Goal: Information Seeking & Learning: Learn about a topic

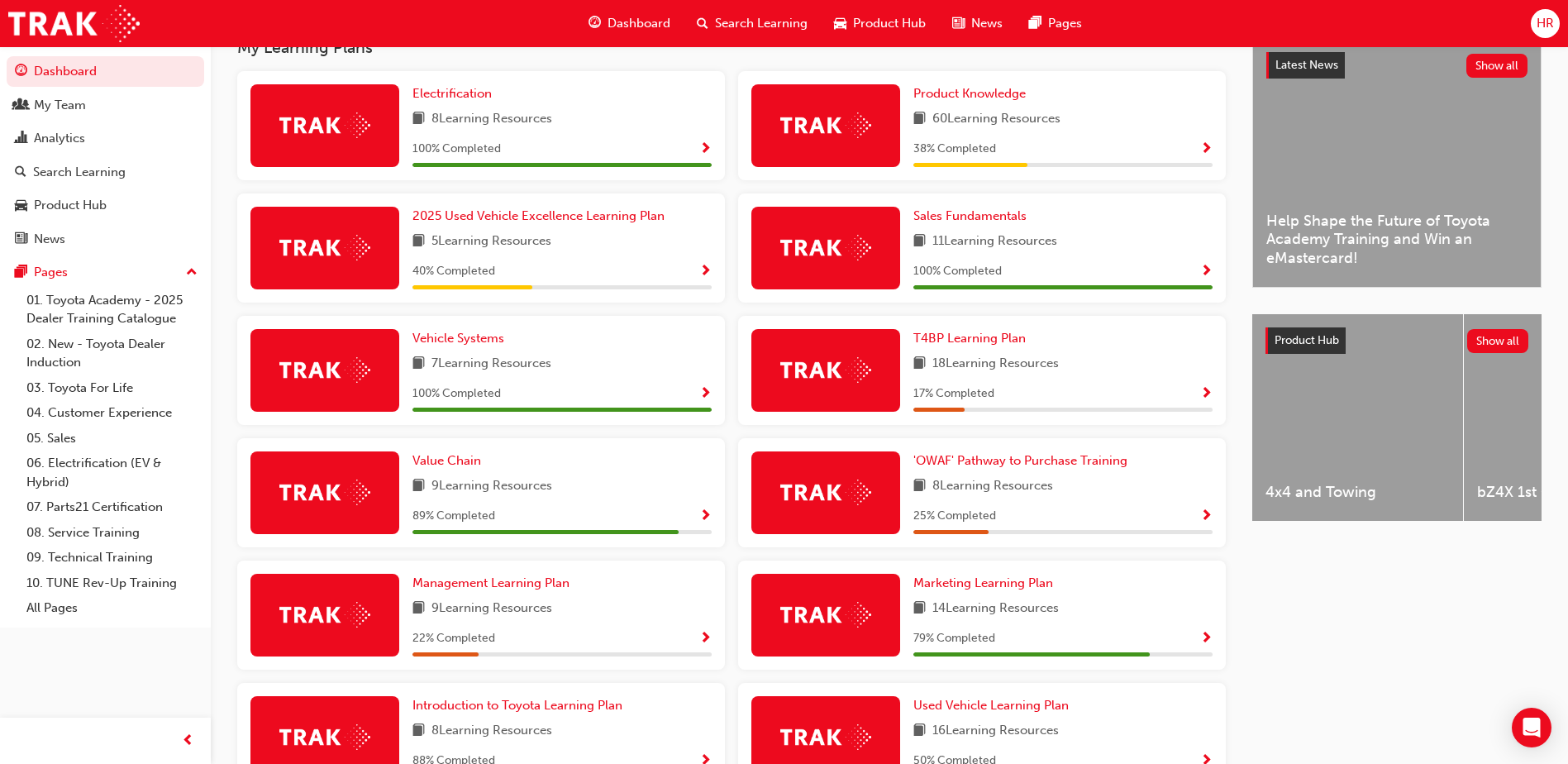
scroll to position [496, 0]
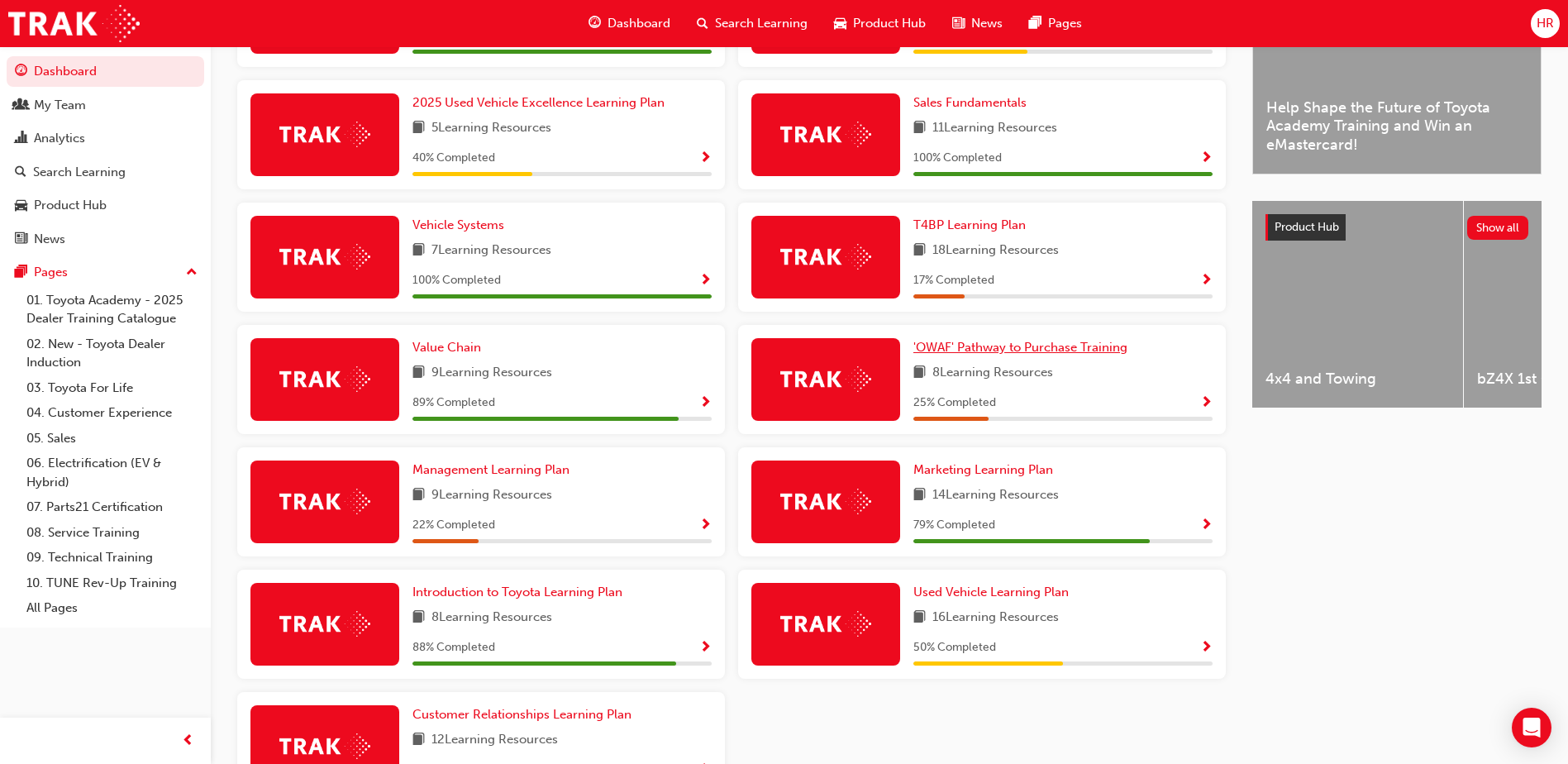
click at [1022, 354] on span "'OWAF' Pathway to Purchase Training" at bounding box center [1020, 347] width 214 height 15
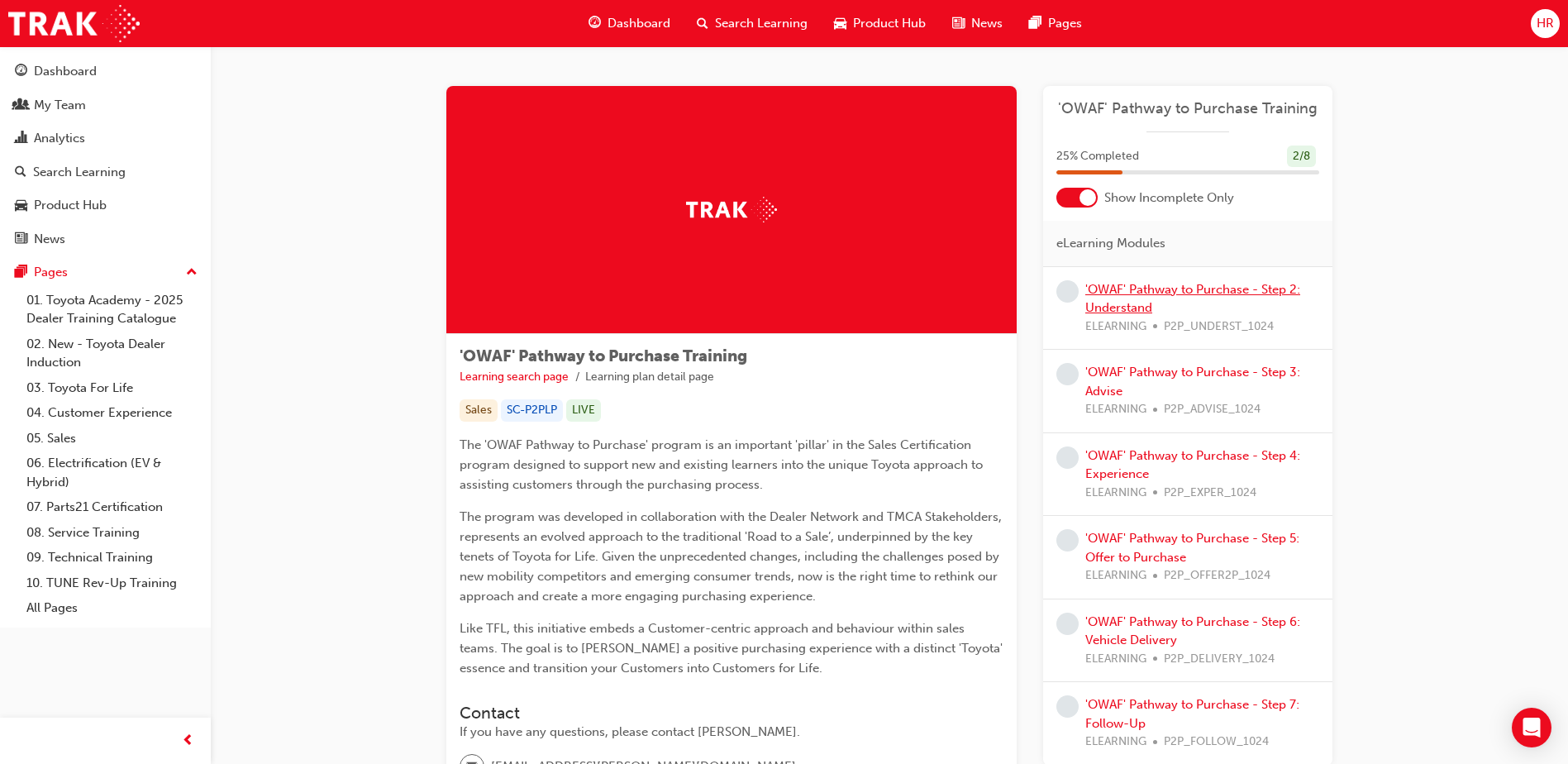
click at [1152, 293] on link "'OWAF' Pathway to Purchase - Step 2: Understand" at bounding box center [1192, 298] width 215 height 34
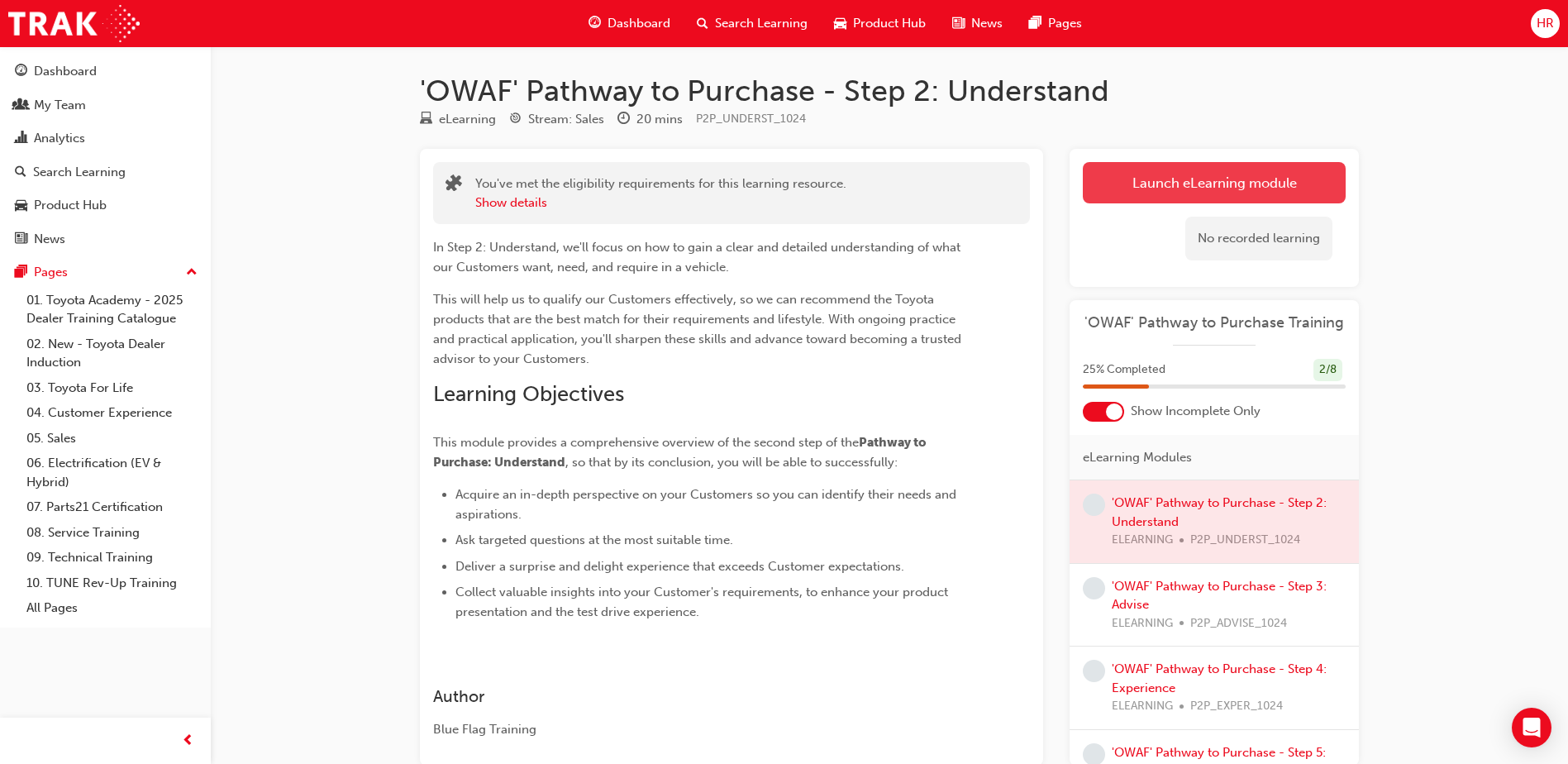
click at [1190, 174] on link "Launch eLearning module" at bounding box center [1214, 182] width 263 height 41
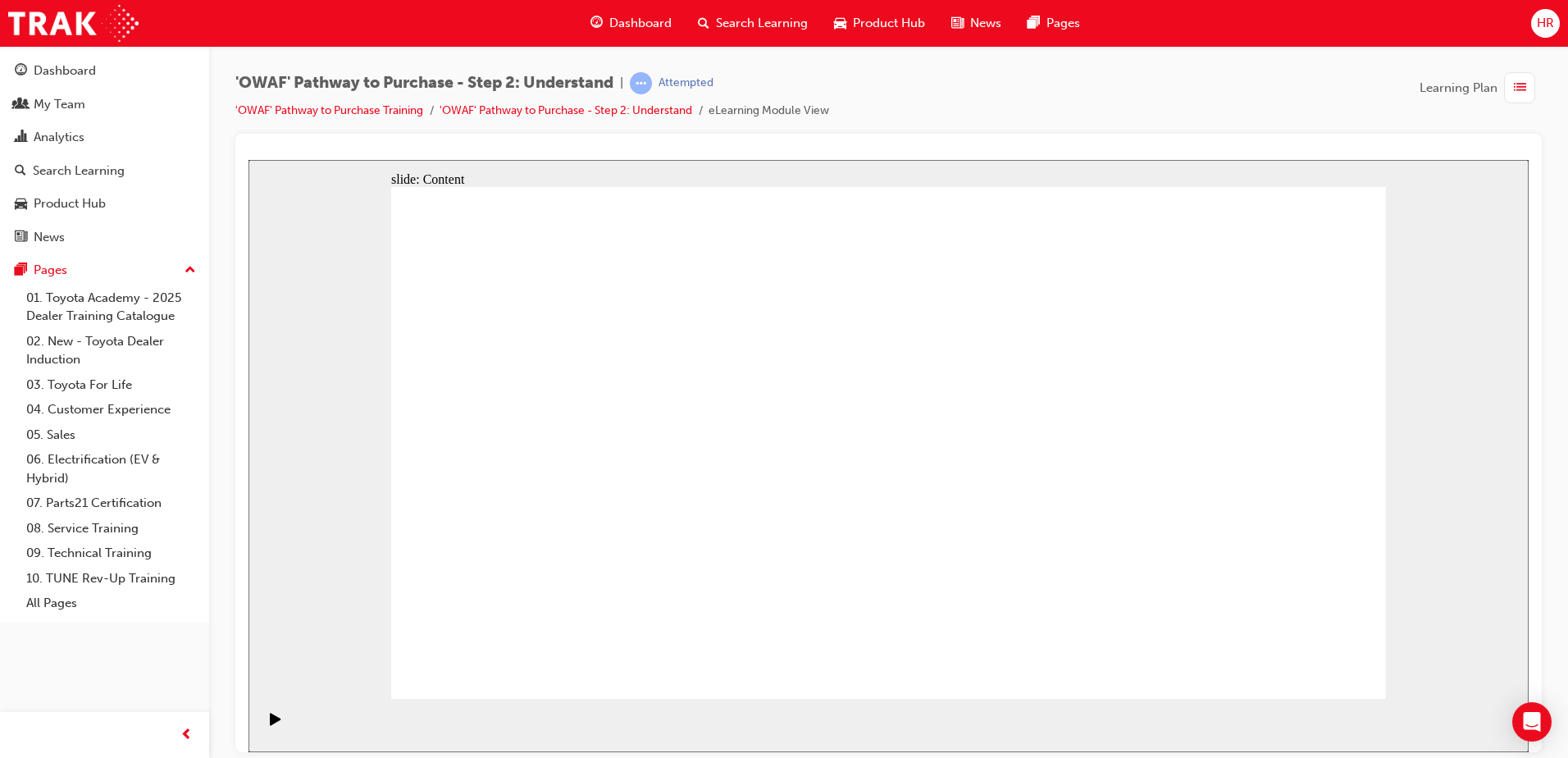
click at [277, 719] on rect "Pause (Ctrl+Alt+P)" at bounding box center [278, 717] width 3 height 11
click at [270, 724] on icon "Play (Ctrl+Alt+P)" at bounding box center [275, 717] width 10 height 12
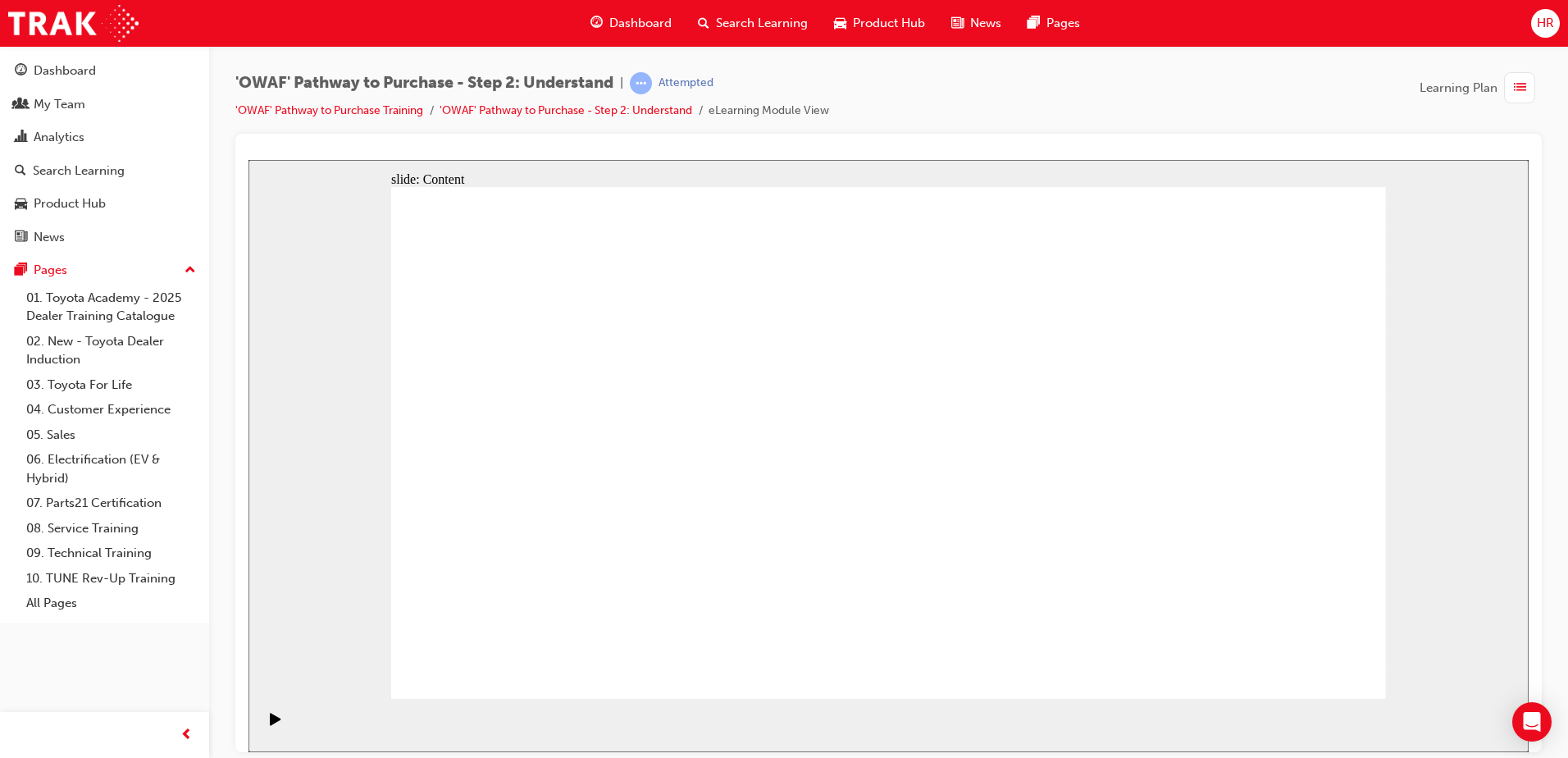
drag, startPoint x: 1253, startPoint y: 664, endPoint x: 1295, endPoint y: 660, distance: 42.2
click at [1295, 660] on div "DYNAMIC AND AGILE UTILISE CAPS AT ANY STAGE Rectangle 1 Rectangle 4 S SERVICE I…" at bounding box center [889, 449] width 995 height 526
drag, startPoint x: 1277, startPoint y: 656, endPoint x: 1328, endPoint y: 664, distance: 51.6
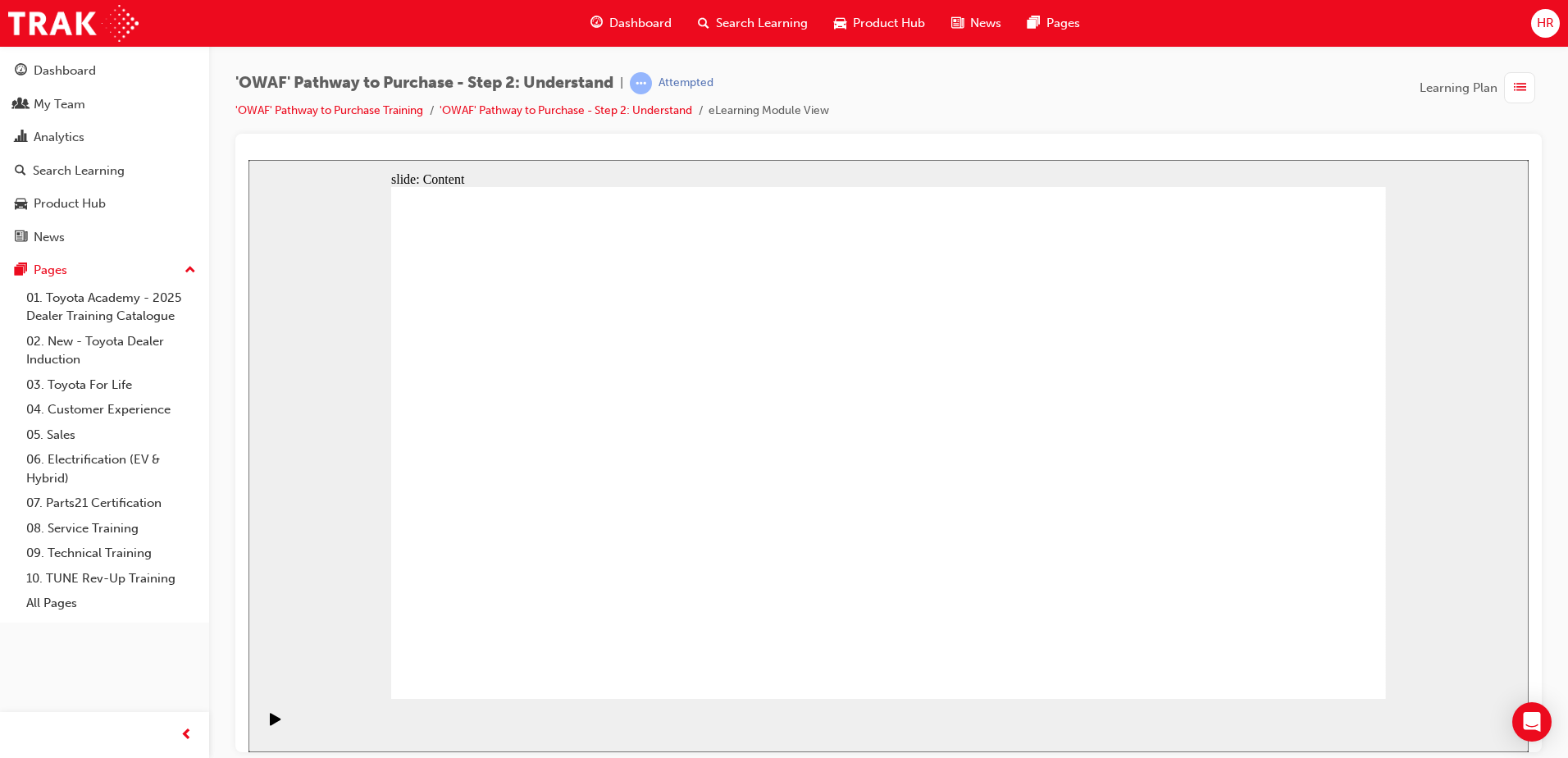
drag, startPoint x: 1352, startPoint y: 667, endPoint x: 1298, endPoint y: 662, distance: 54.2
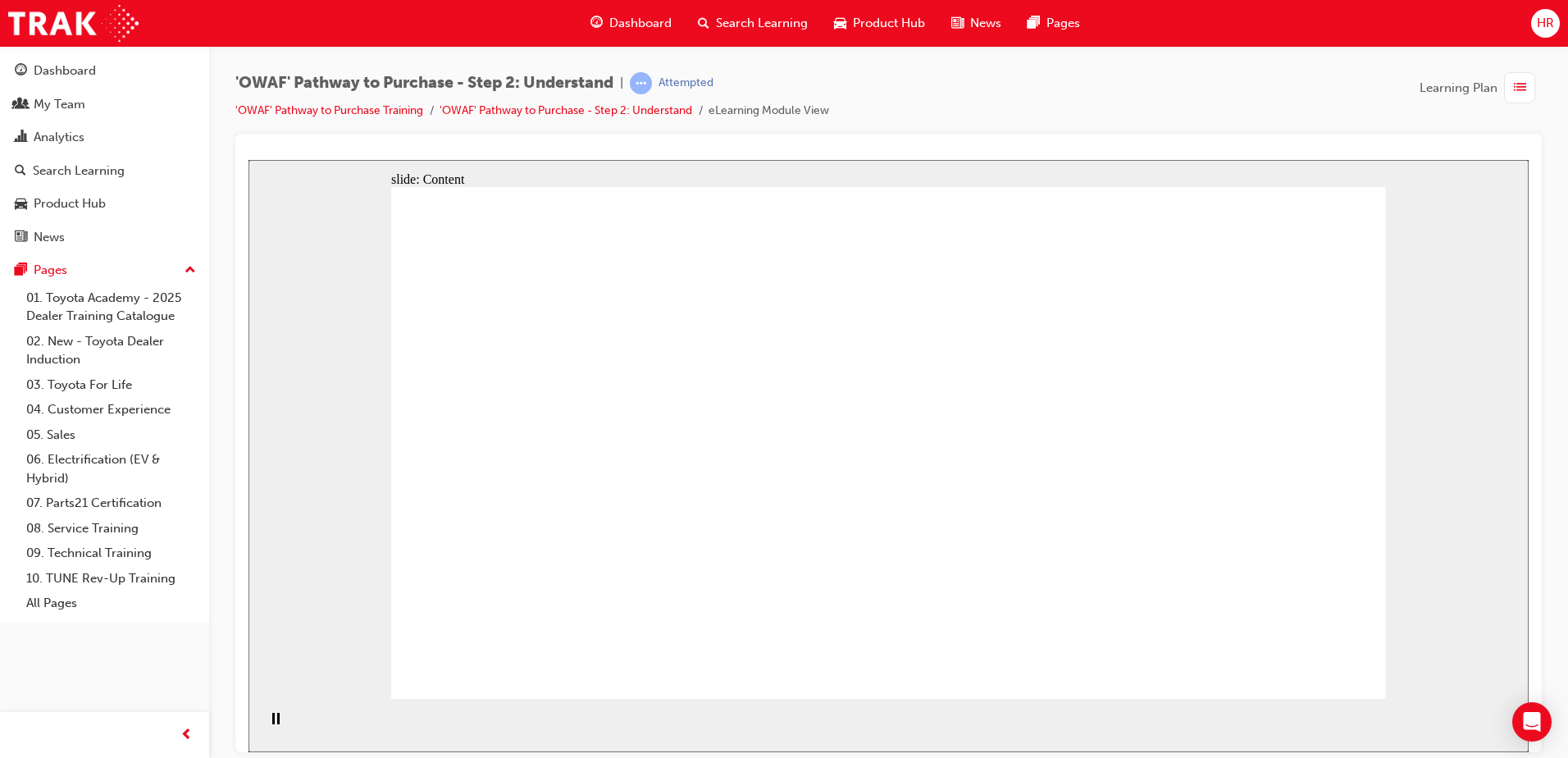
drag, startPoint x: 1305, startPoint y: 678, endPoint x: 1309, endPoint y: 667, distance: 11.7
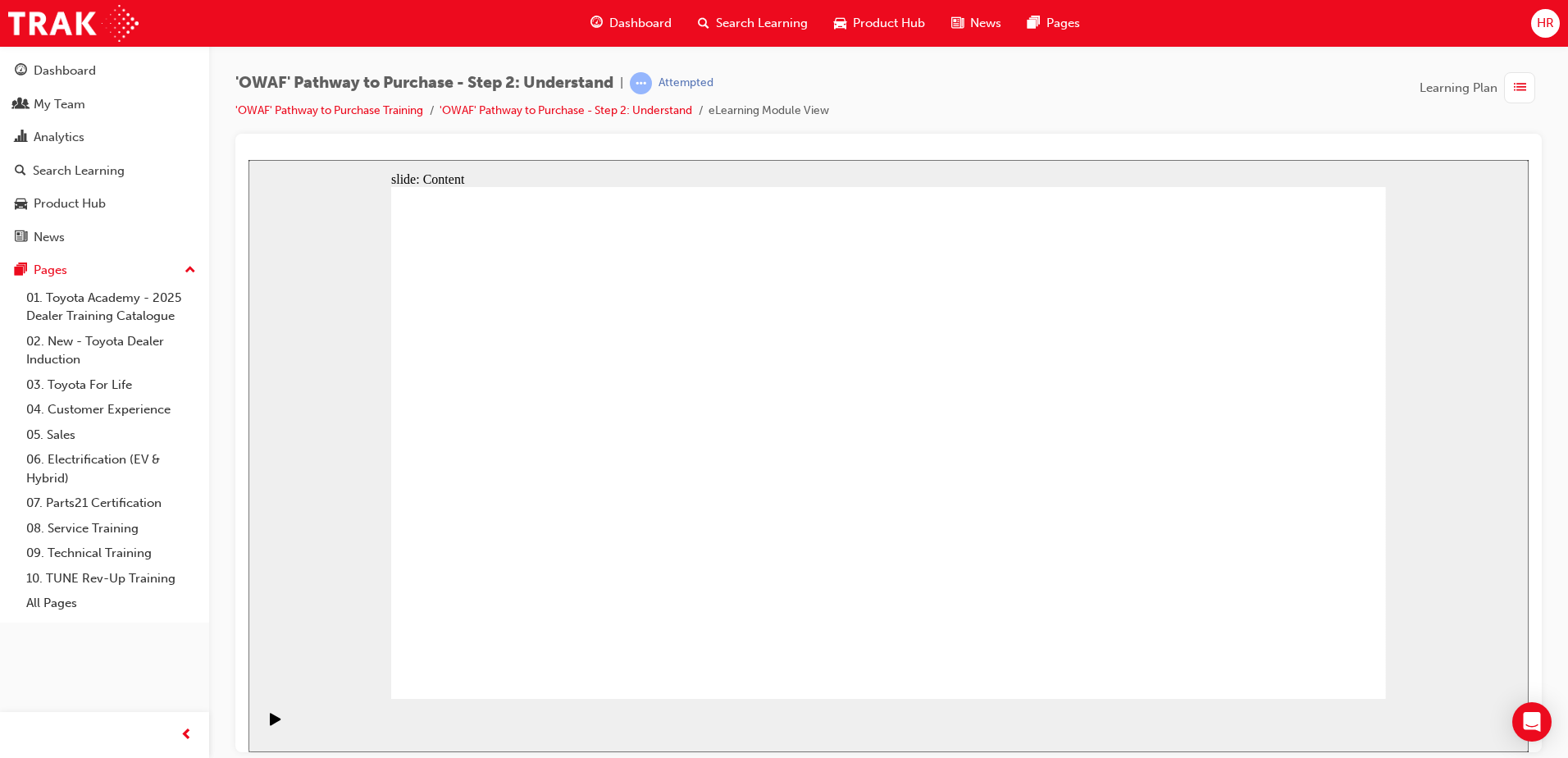
drag, startPoint x: 1235, startPoint y: 483, endPoint x: 950, endPoint y: 462, distance: 285.8
drag, startPoint x: 1252, startPoint y: 524, endPoint x: 628, endPoint y: 480, distance: 625.5
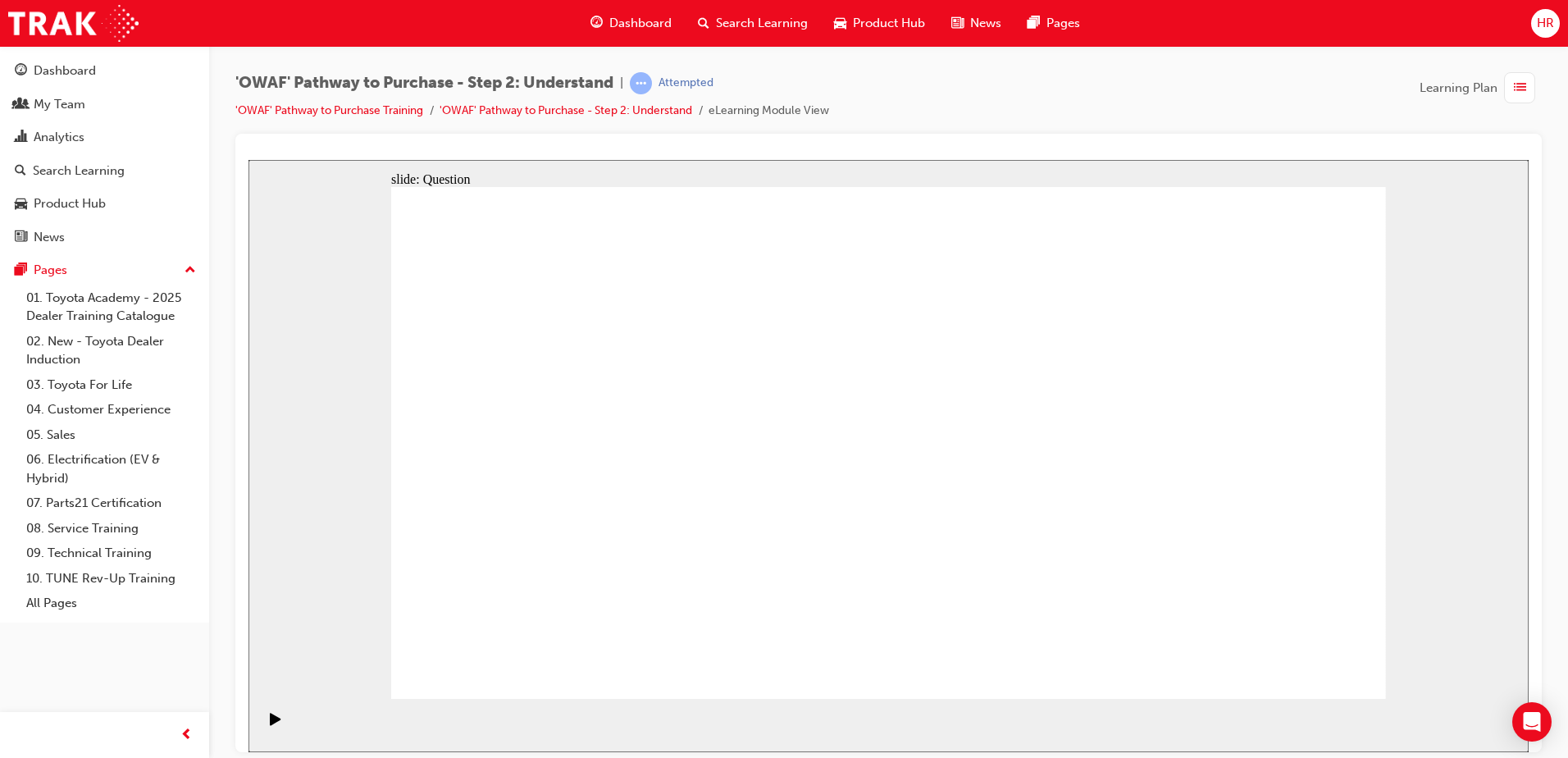
drag, startPoint x: 1258, startPoint y: 507, endPoint x: 971, endPoint y: 498, distance: 287.1
drag, startPoint x: 1256, startPoint y: 533, endPoint x: 962, endPoint y: 514, distance: 294.6
drag, startPoint x: 1253, startPoint y: 539, endPoint x: 980, endPoint y: 520, distance: 273.7
drag, startPoint x: 1253, startPoint y: 545, endPoint x: 642, endPoint y: 511, distance: 611.9
drag, startPoint x: 1237, startPoint y: 534, endPoint x: 619, endPoint y: 483, distance: 620.1
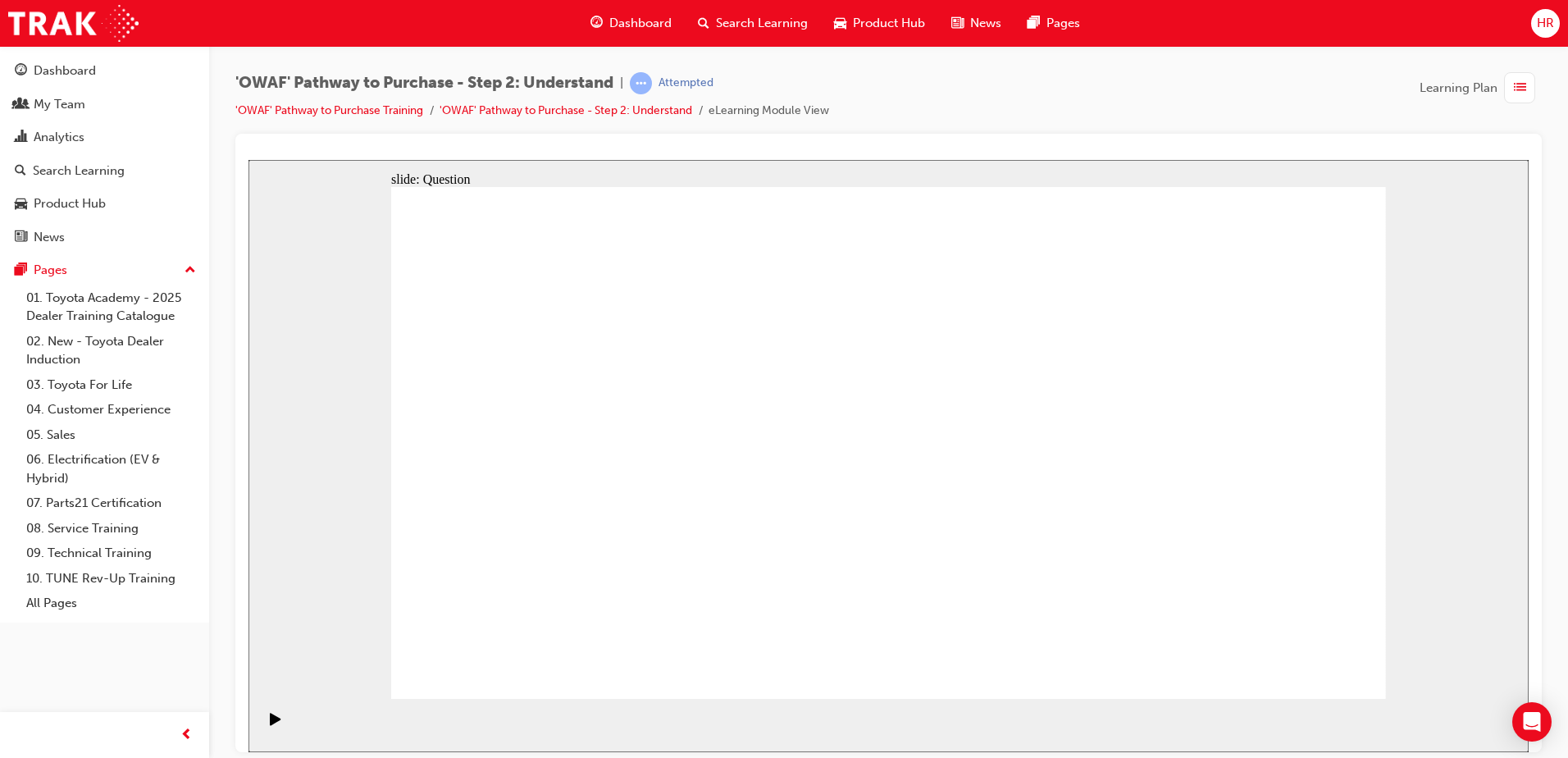
drag, startPoint x: 1245, startPoint y: 543, endPoint x: 629, endPoint y: 510, distance: 616.9
drag, startPoint x: 651, startPoint y: 563, endPoint x: 737, endPoint y: 417, distance: 169.4
drag, startPoint x: 799, startPoint y: 549, endPoint x: 904, endPoint y: 402, distance: 180.6
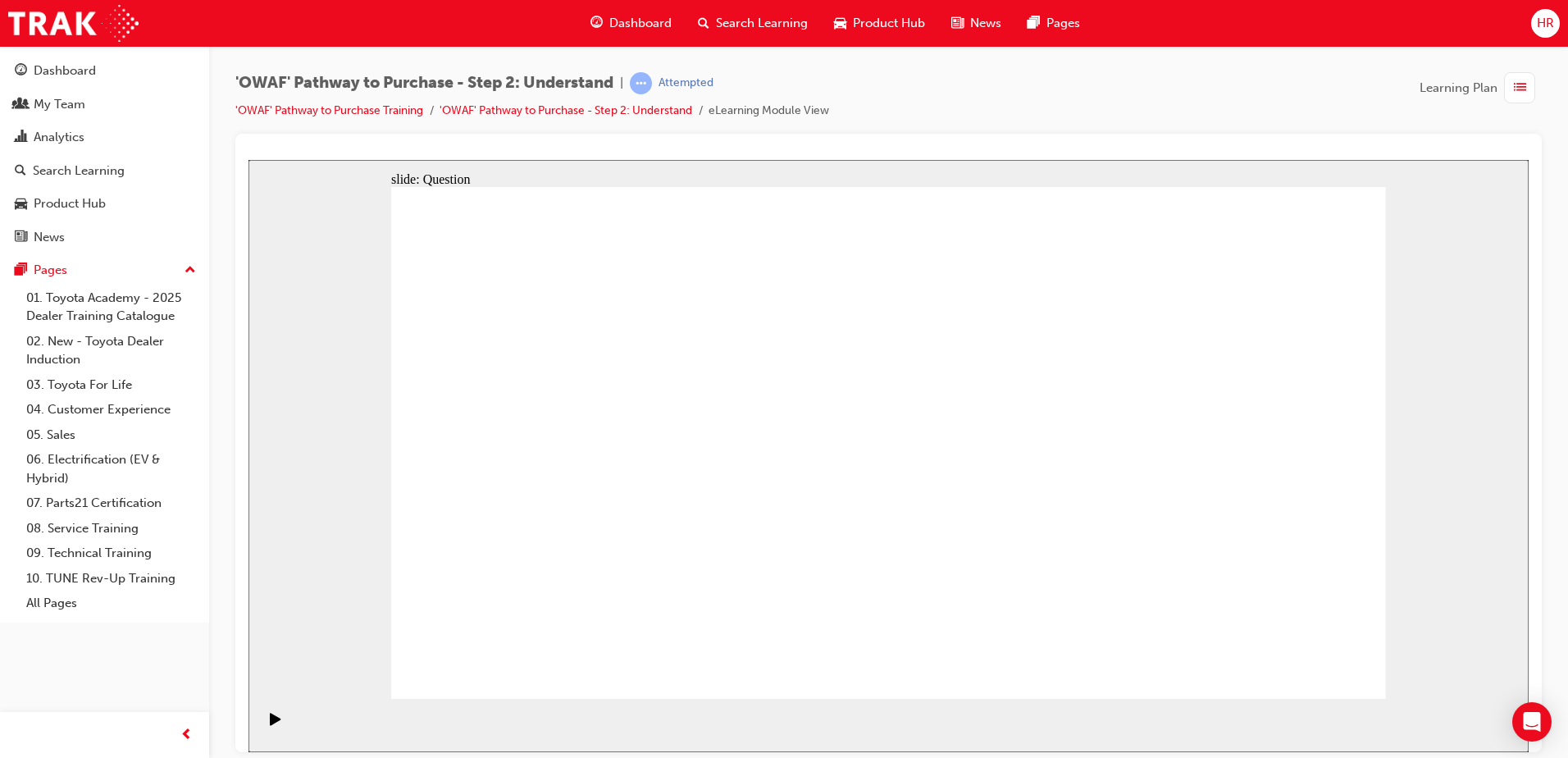
drag, startPoint x: 1175, startPoint y: 656, endPoint x: 918, endPoint y: 452, distance: 328.1
drag, startPoint x: 950, startPoint y: 550, endPoint x: 1060, endPoint y: 405, distance: 182.0
drag, startPoint x: 666, startPoint y: 399, endPoint x: 617, endPoint y: 572, distance: 179.8
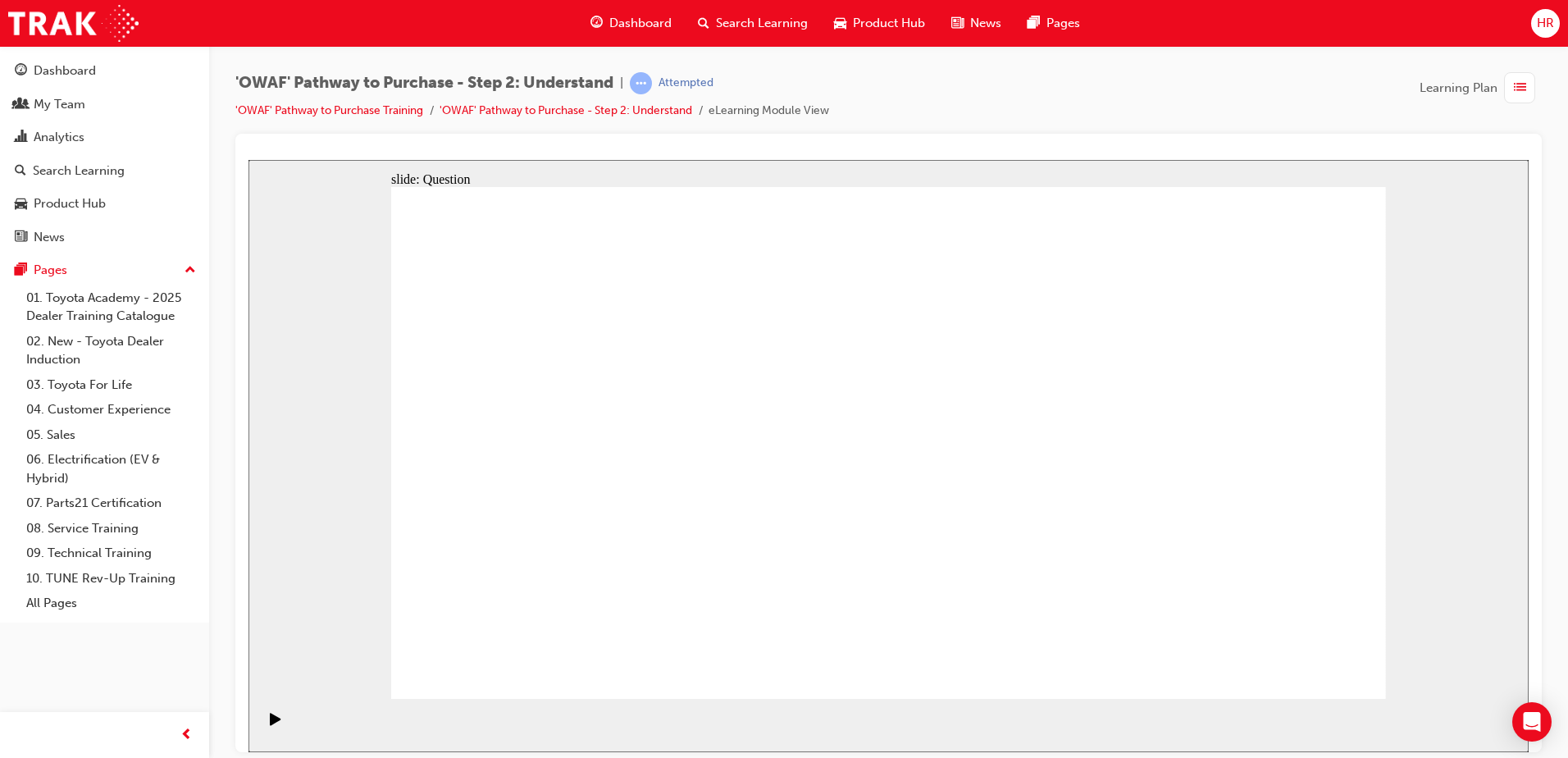
drag, startPoint x: 855, startPoint y: 393, endPoint x: 851, endPoint y: 549, distance: 156.1
drag, startPoint x: 878, startPoint y: 448, endPoint x: 1009, endPoint y: 507, distance: 143.7
drag, startPoint x: 1056, startPoint y: 400, endPoint x: 976, endPoint y: 619, distance: 233.2
drag, startPoint x: 598, startPoint y: 593, endPoint x: 600, endPoint y: 608, distance: 15.1
drag, startPoint x: 1148, startPoint y: 603, endPoint x: 908, endPoint y: 451, distance: 284.1
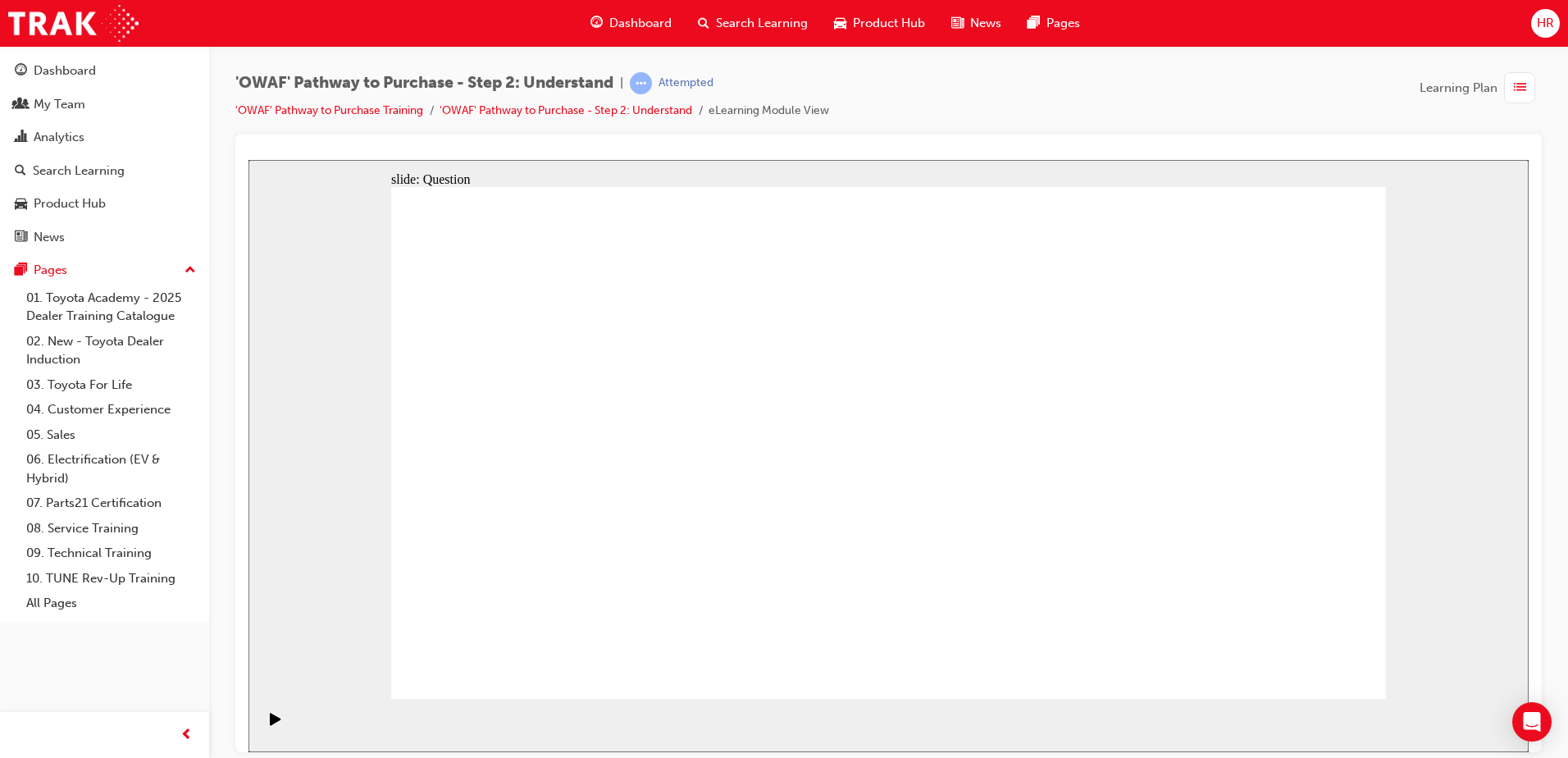
drag, startPoint x: 958, startPoint y: 558, endPoint x: 1089, endPoint y: 402, distance: 203.7
drag, startPoint x: 596, startPoint y: 562, endPoint x: 649, endPoint y: 420, distance: 151.6
drag, startPoint x: 775, startPoint y: 555, endPoint x: 939, endPoint y: 374, distance: 244.2
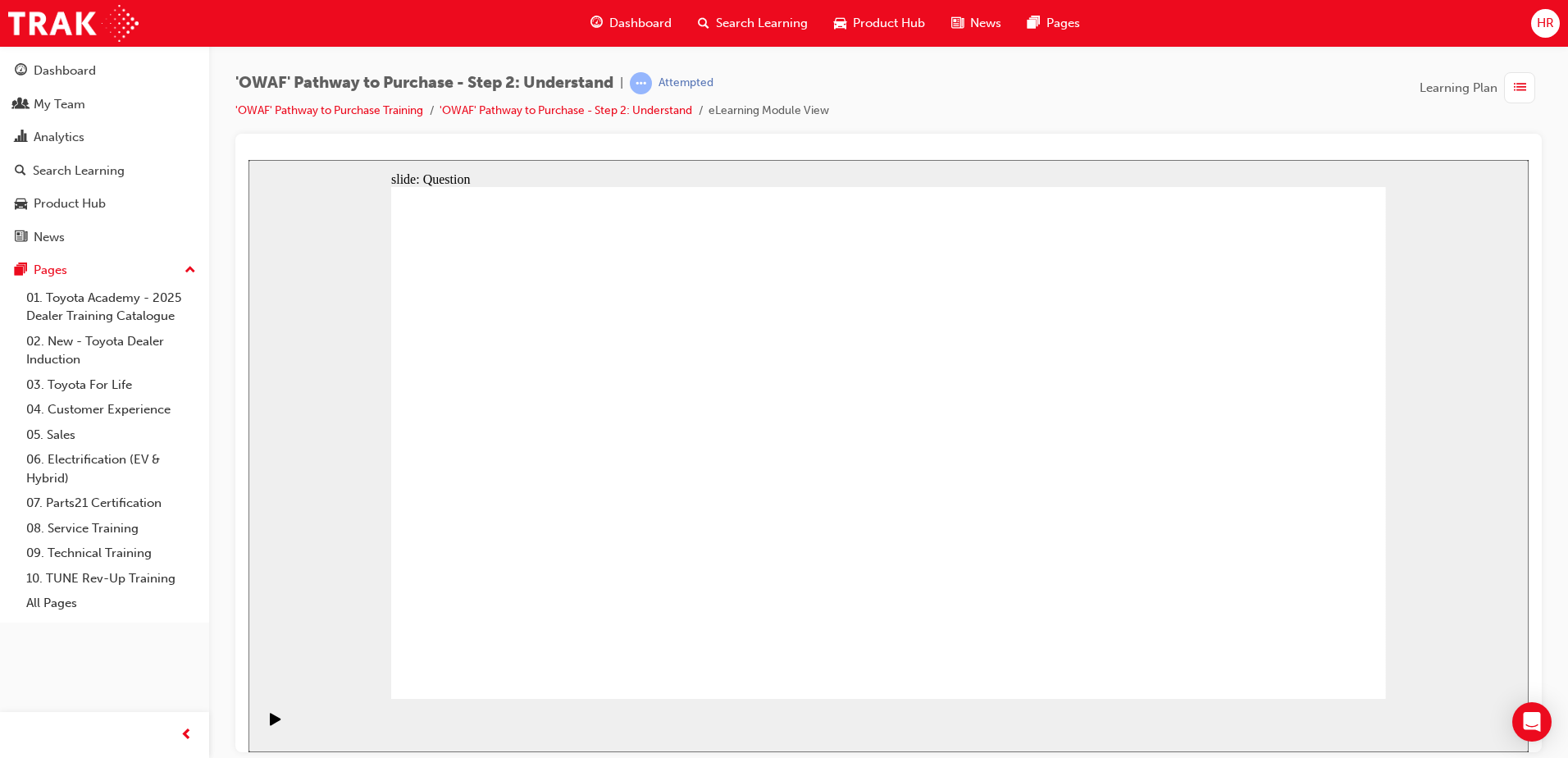
checkbox input "true"
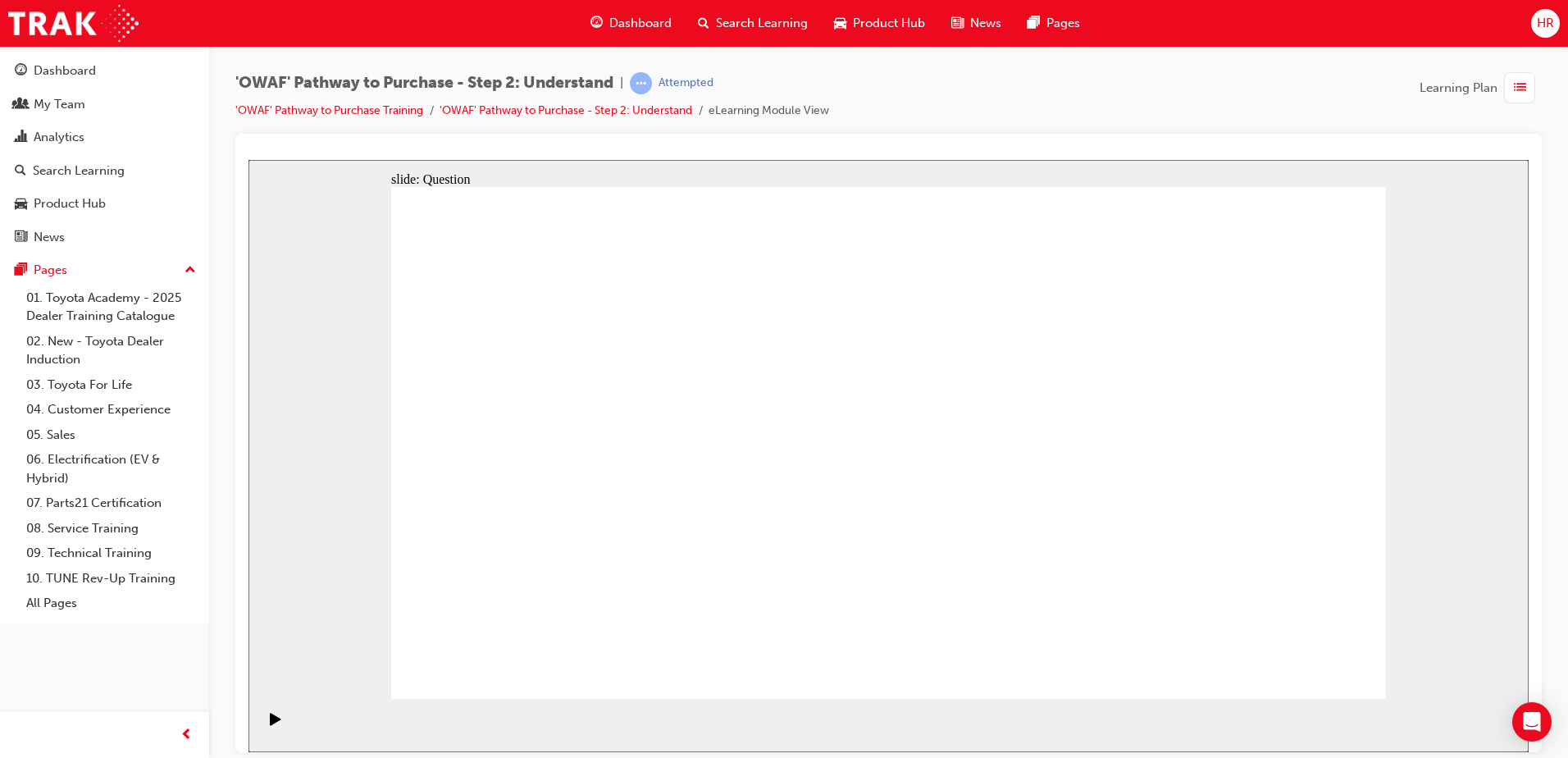
checkbox input "true"
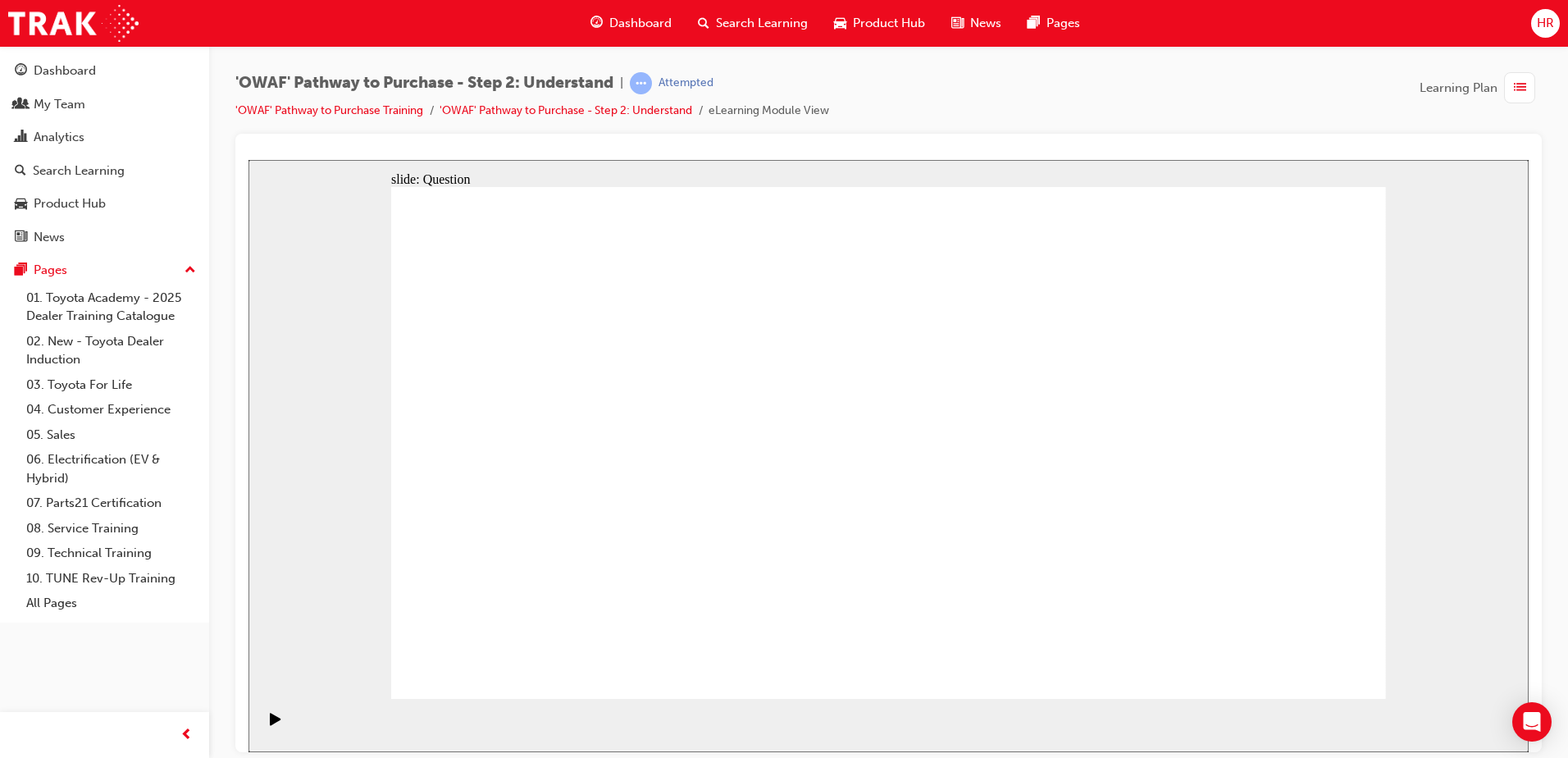
radio input "true"
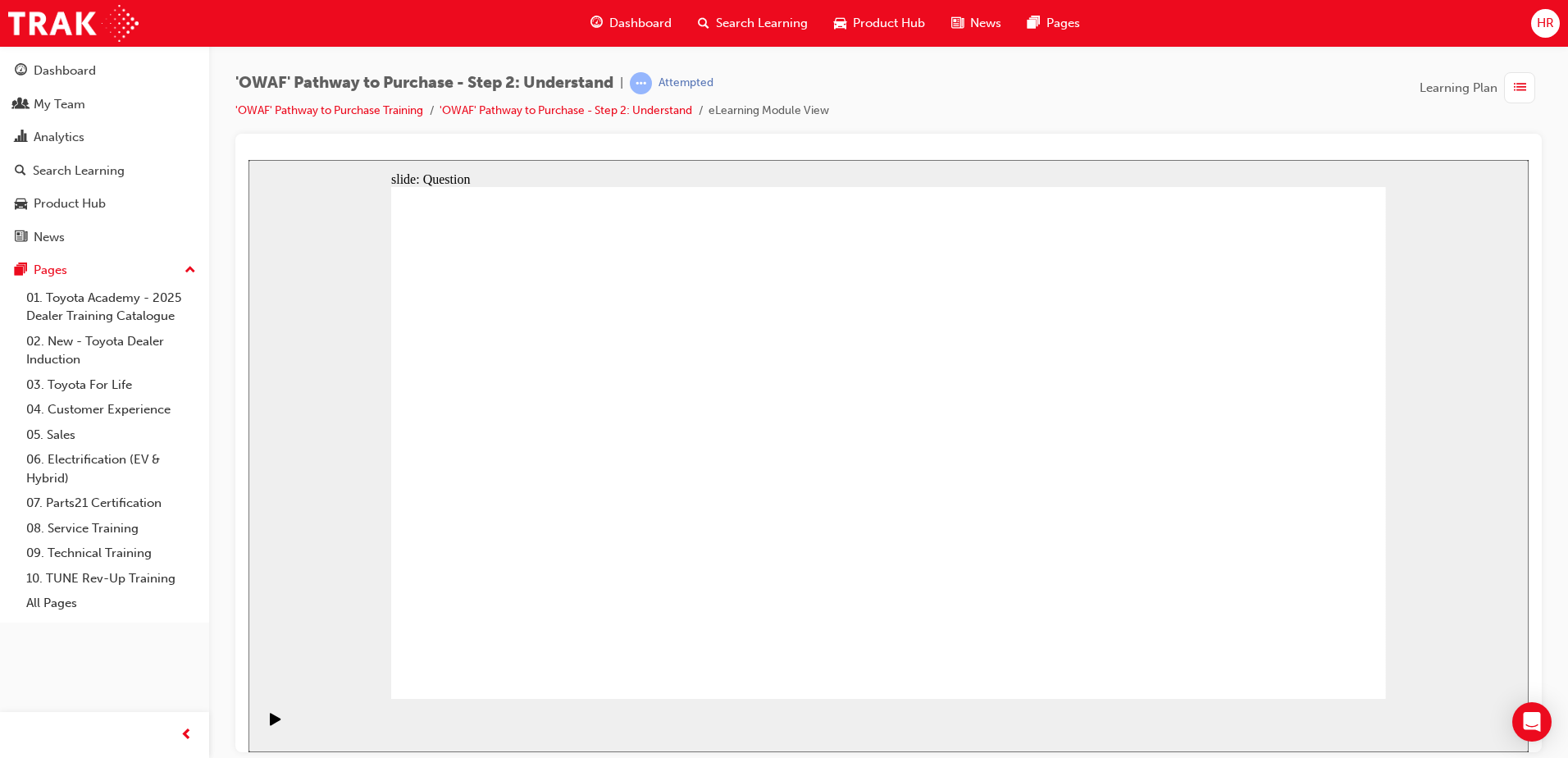
drag, startPoint x: 603, startPoint y: 482, endPoint x: 526, endPoint y: 440, distance: 87.7
drag, startPoint x: 605, startPoint y: 390, endPoint x: 913, endPoint y: 582, distance: 362.9
drag, startPoint x: 711, startPoint y: 398, endPoint x: 1004, endPoint y: 592, distance: 351.4
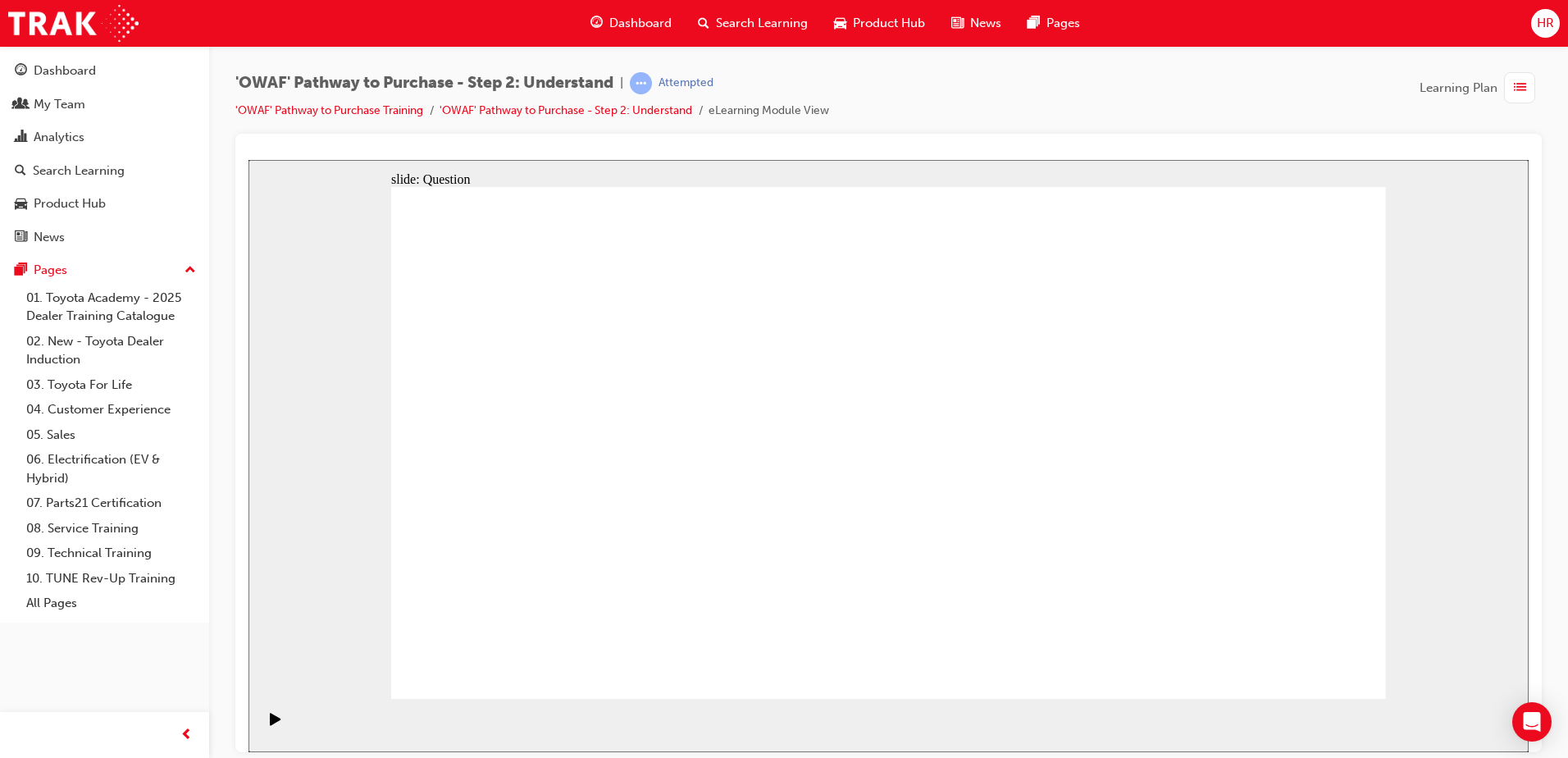
drag, startPoint x: 999, startPoint y: 392, endPoint x: 588, endPoint y: 592, distance: 457.1
drag, startPoint x: 1082, startPoint y: 402, endPoint x: 695, endPoint y: 594, distance: 432.0
drag, startPoint x: 893, startPoint y: 392, endPoint x: 485, endPoint y: 587, distance: 452.2
drag, startPoint x: 495, startPoint y: 392, endPoint x: 1086, endPoint y: 584, distance: 621.4
drag, startPoint x: 805, startPoint y: 393, endPoint x: 1184, endPoint y: 520, distance: 399.7
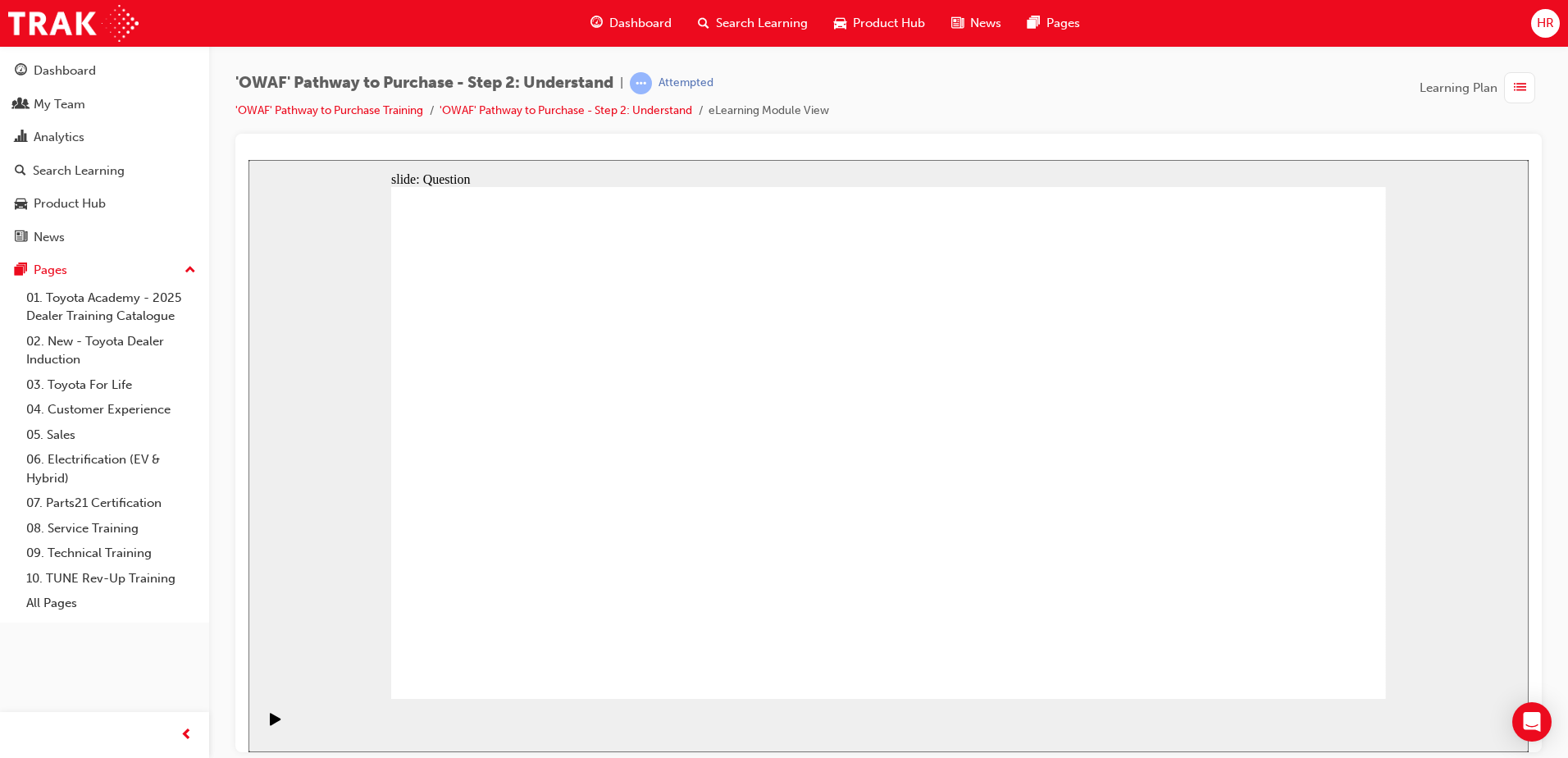
drag, startPoint x: 1265, startPoint y: 378, endPoint x: 765, endPoint y: 582, distance: 540.0
drag, startPoint x: 982, startPoint y: 587, endPoint x: 1297, endPoint y: 582, distance: 315.0
drag, startPoint x: 1167, startPoint y: 390, endPoint x: 976, endPoint y: 598, distance: 282.4
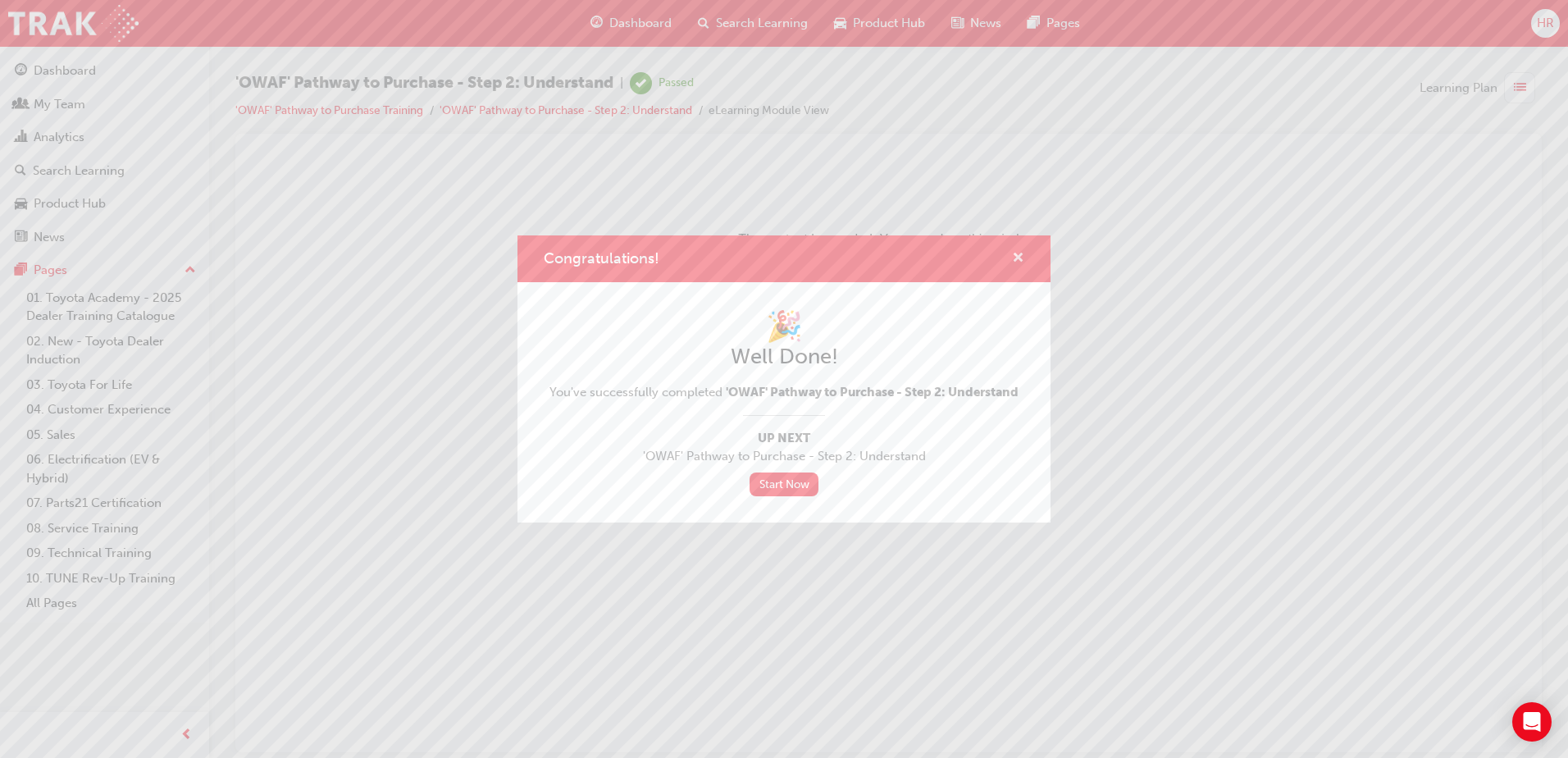
click at [1012, 262] on span "cross-icon" at bounding box center [1018, 259] width 12 height 15
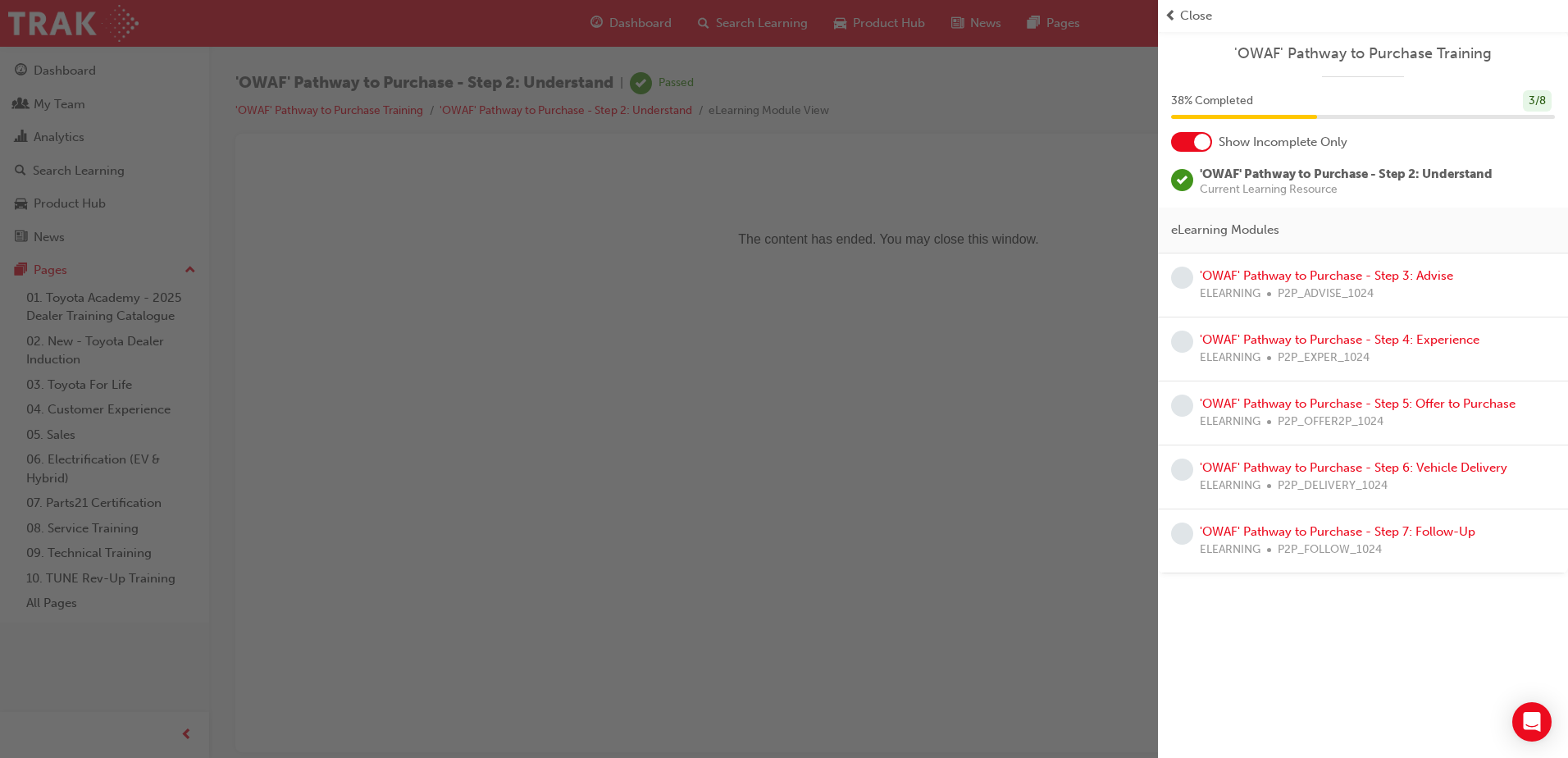
drag, startPoint x: 1011, startPoint y: 327, endPoint x: 773, endPoint y: 137, distance: 304.5
click at [1011, 328] on div "button" at bounding box center [579, 379] width 1158 height 758
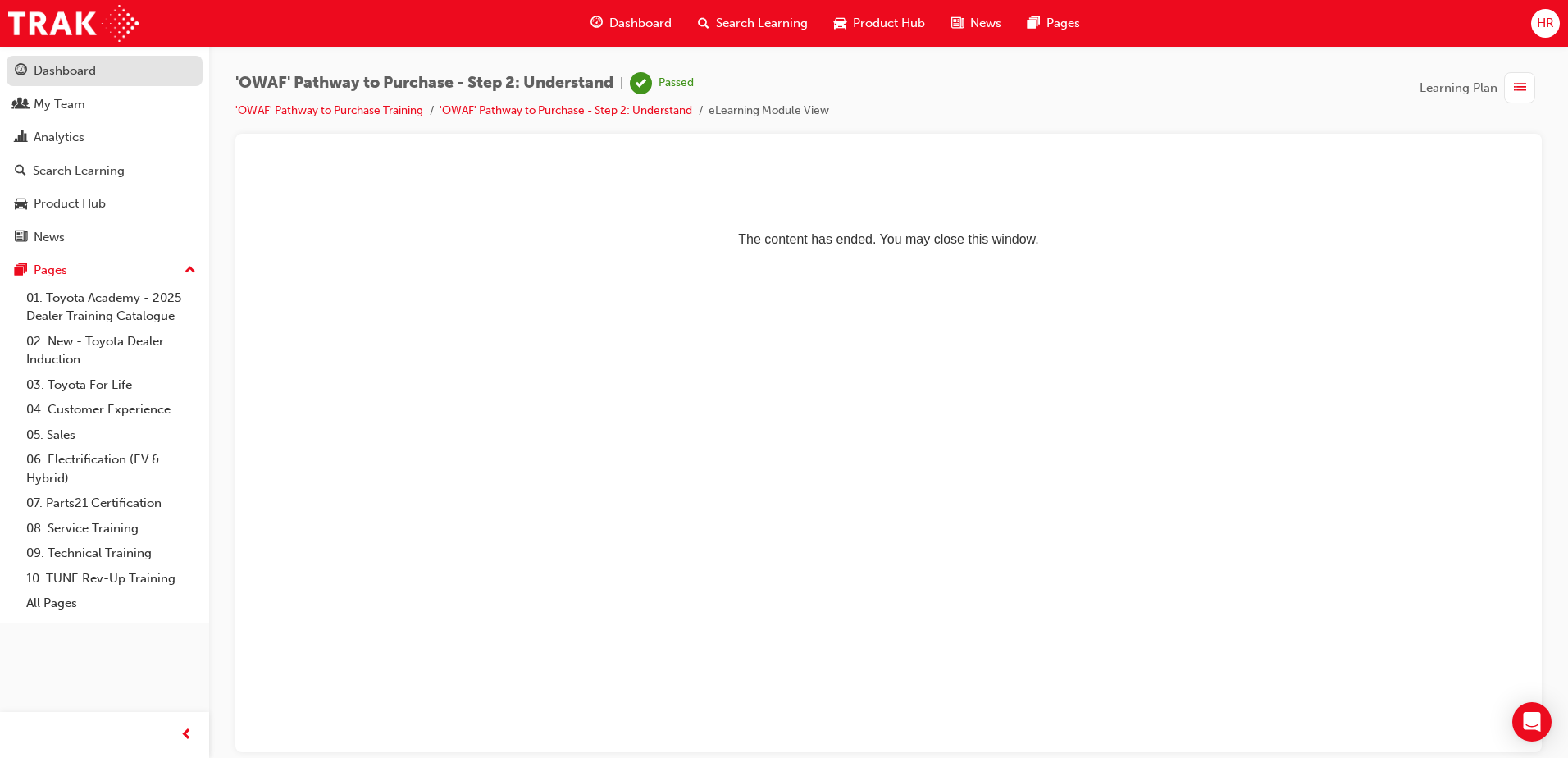
click at [76, 74] on div "Dashboard" at bounding box center [64, 71] width 62 height 19
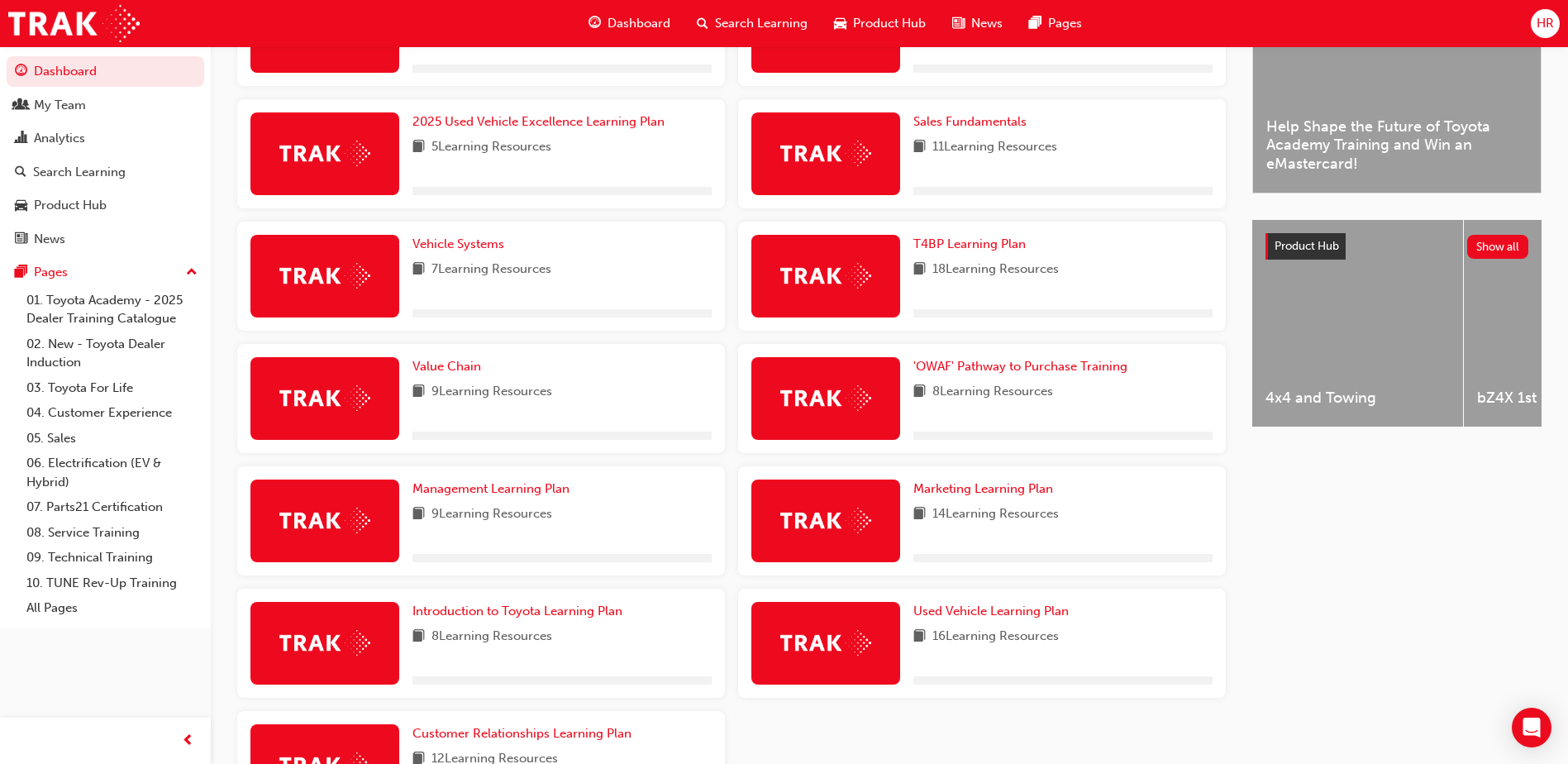
scroll to position [579, 0]
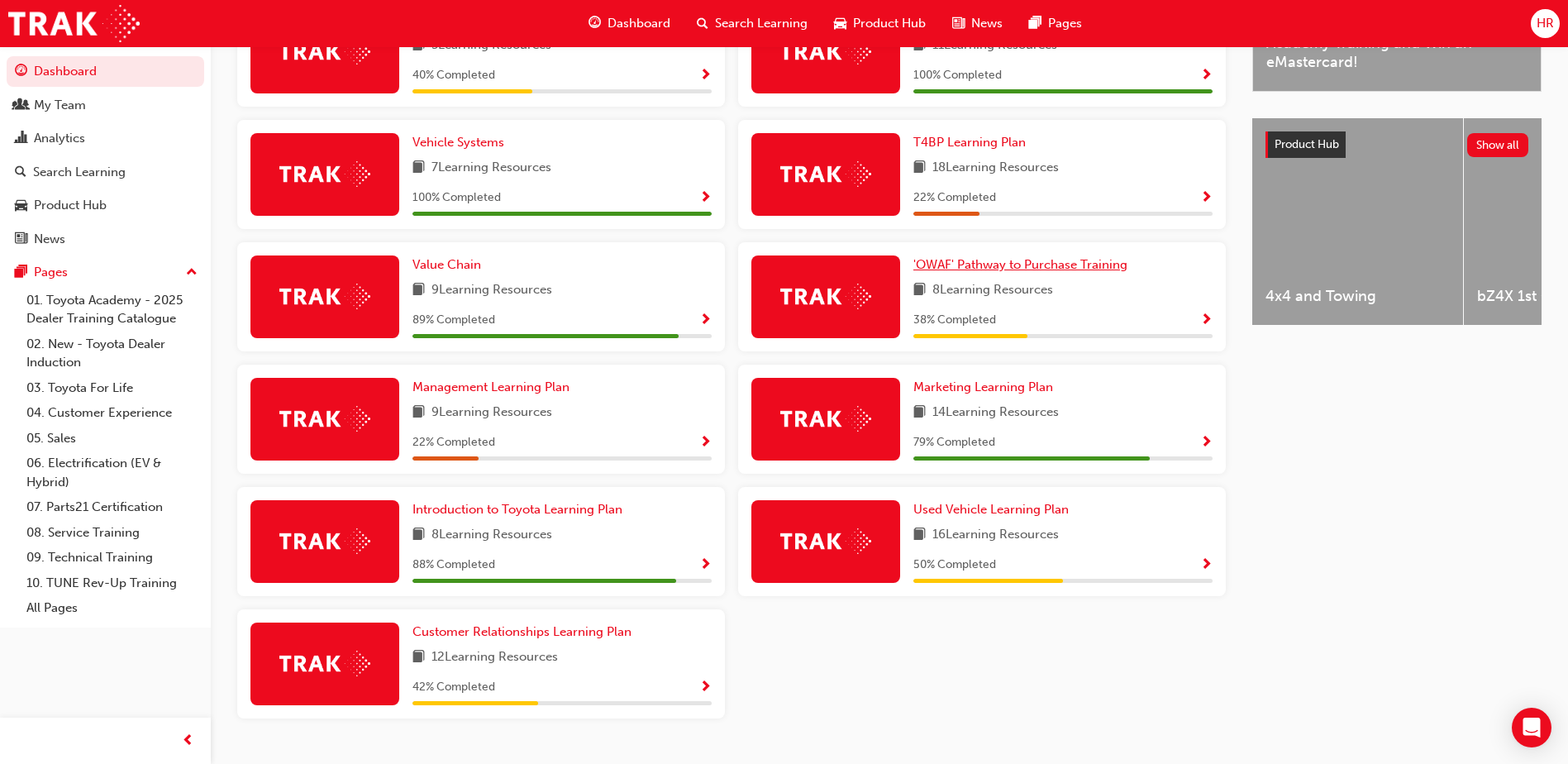
click at [1026, 272] on span "'OWAF' Pathway to Purchase Training" at bounding box center [1020, 265] width 214 height 15
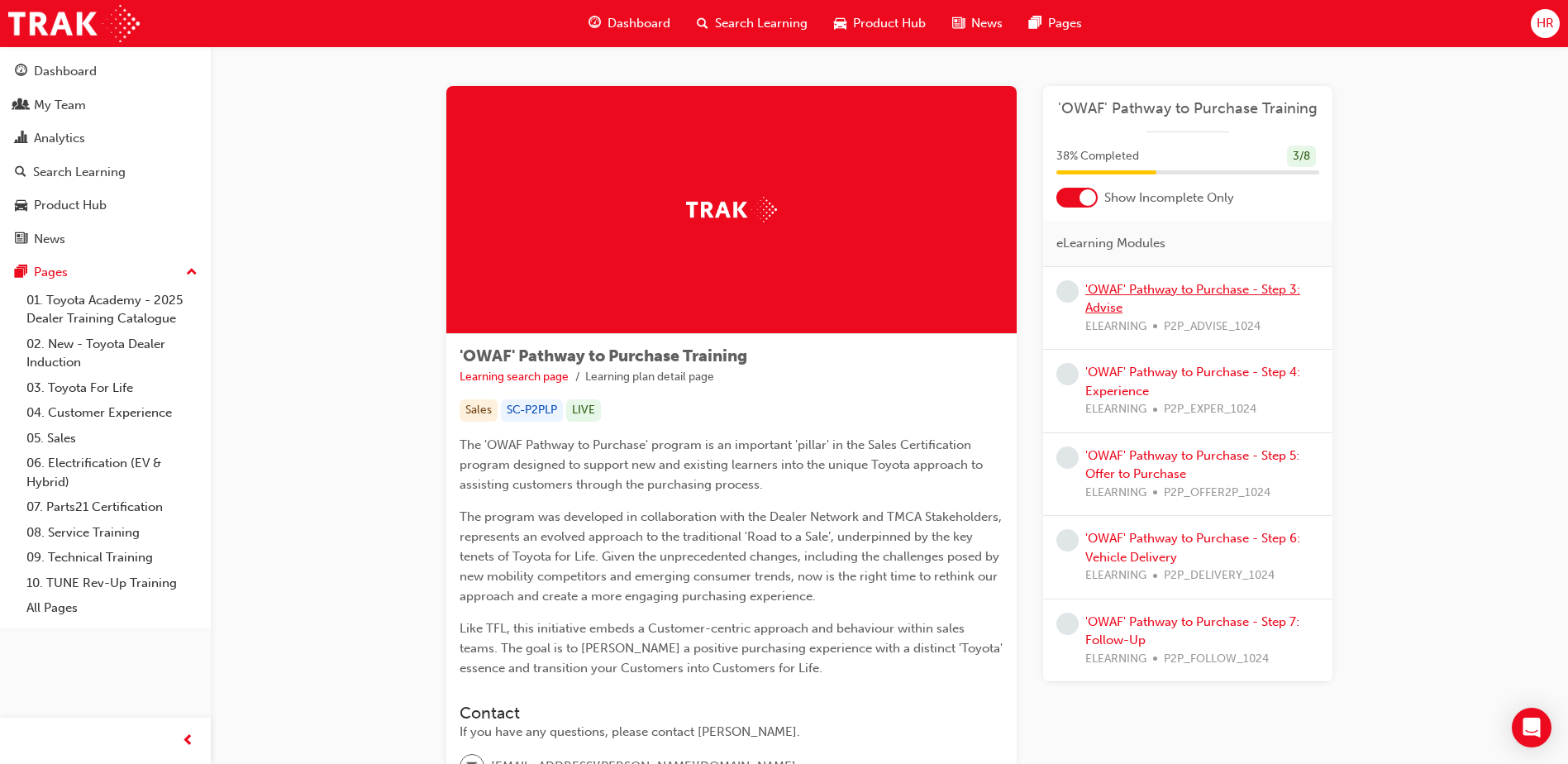
click at [1179, 287] on link "'OWAF' Pathway to Purchase - Step 3: Advise" at bounding box center [1192, 298] width 215 height 34
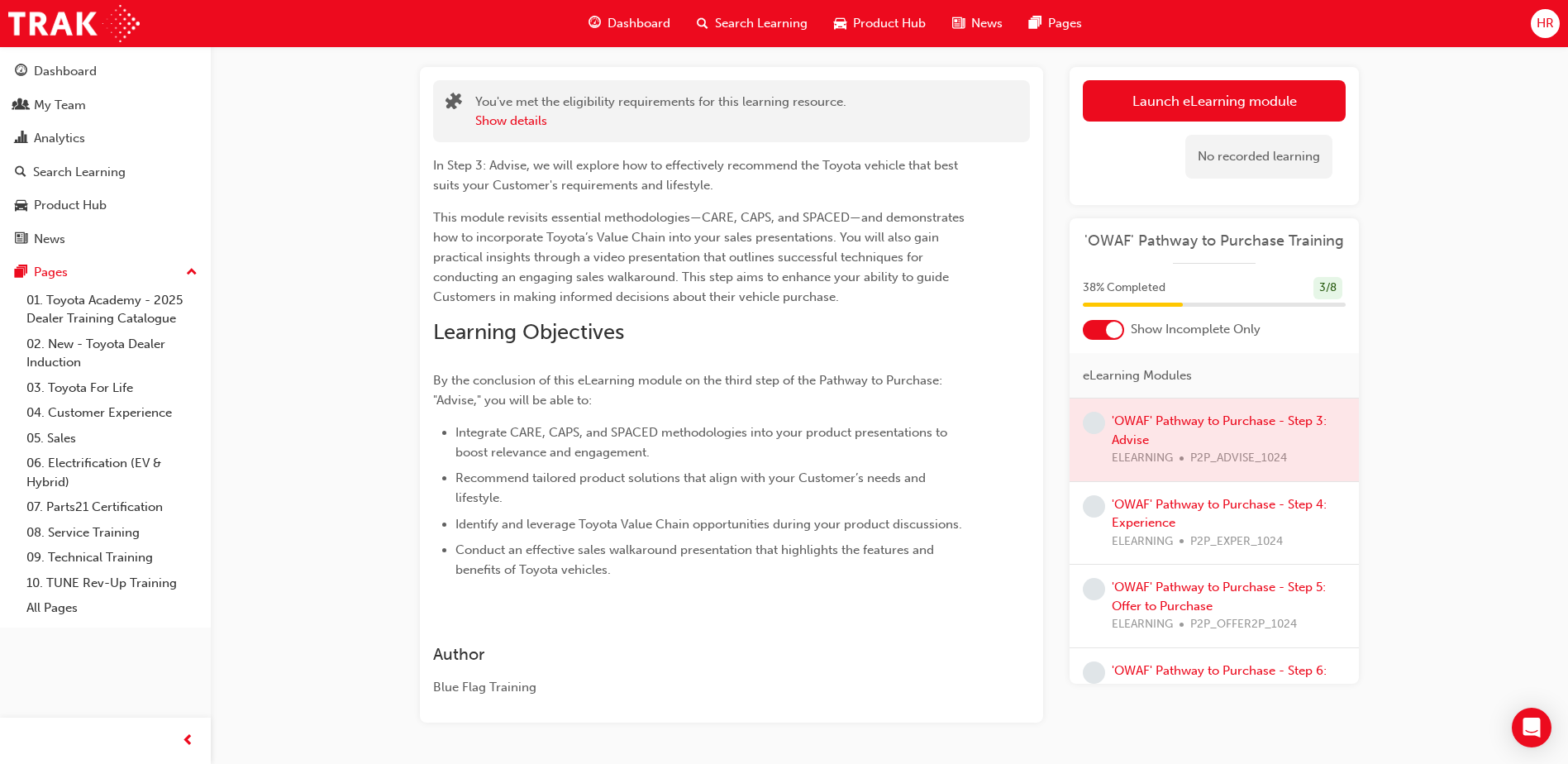
scroll to position [82, 0]
click at [1156, 111] on link "Launch eLearning module" at bounding box center [1214, 100] width 263 height 41
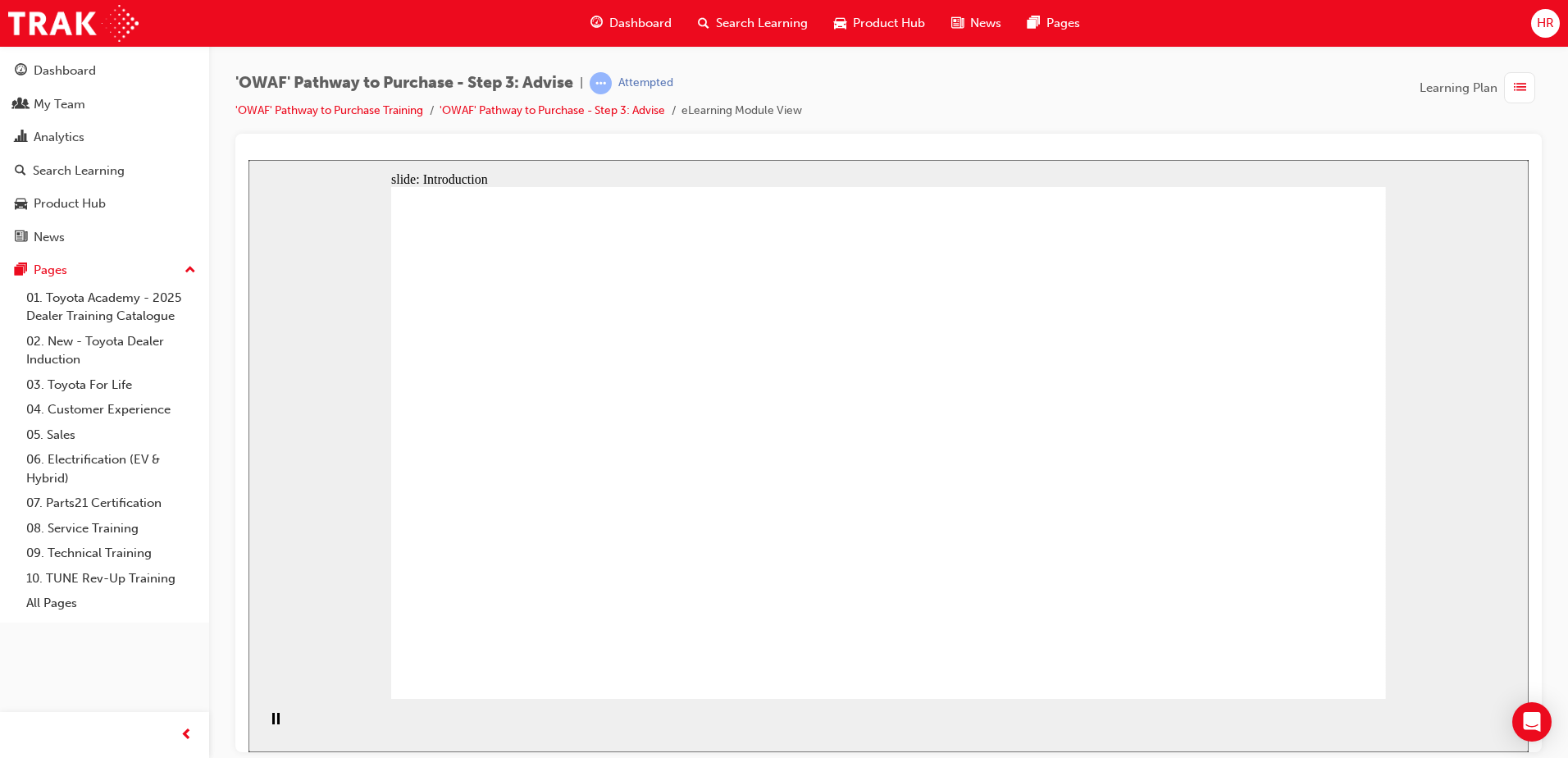
drag, startPoint x: 939, startPoint y: 580, endPoint x: 877, endPoint y: 462, distance: 133.3
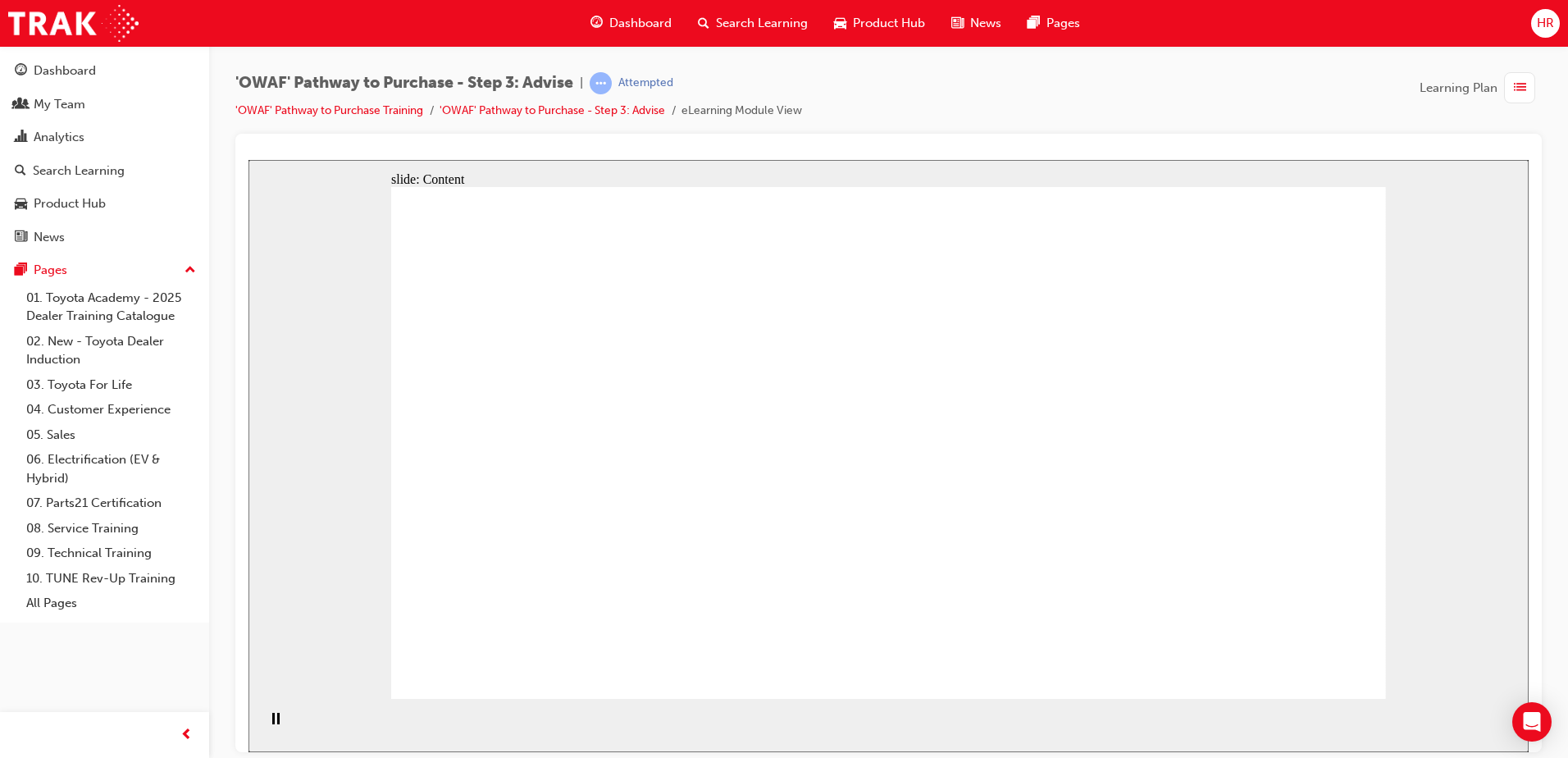
drag, startPoint x: 906, startPoint y: 430, endPoint x: 918, endPoint y: 449, distance: 22.5
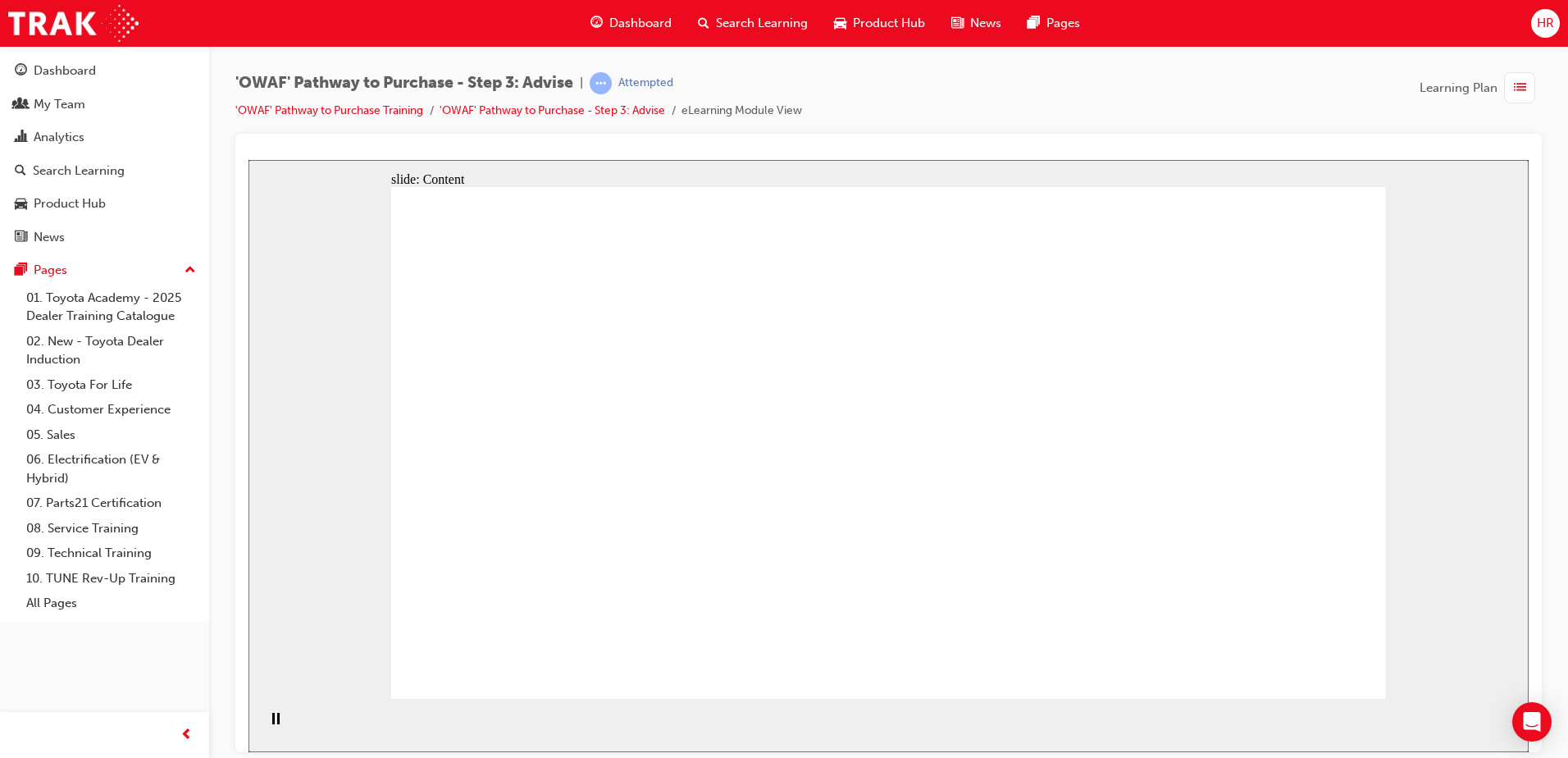
drag, startPoint x: 824, startPoint y: 587, endPoint x: 825, endPoint y: 579, distance: 8.1
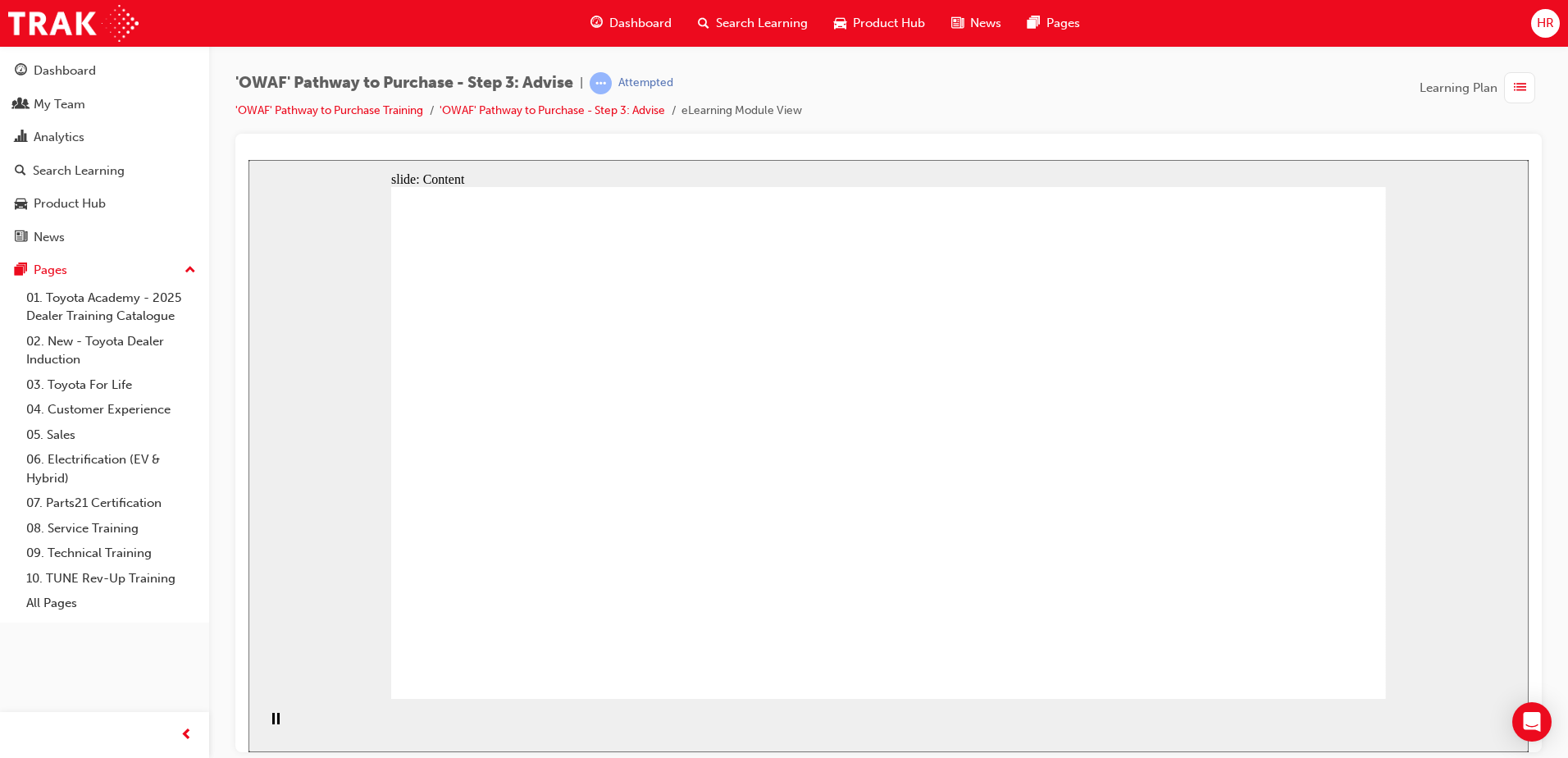
drag, startPoint x: 490, startPoint y: 471, endPoint x: 547, endPoint y: 446, distance: 62.2
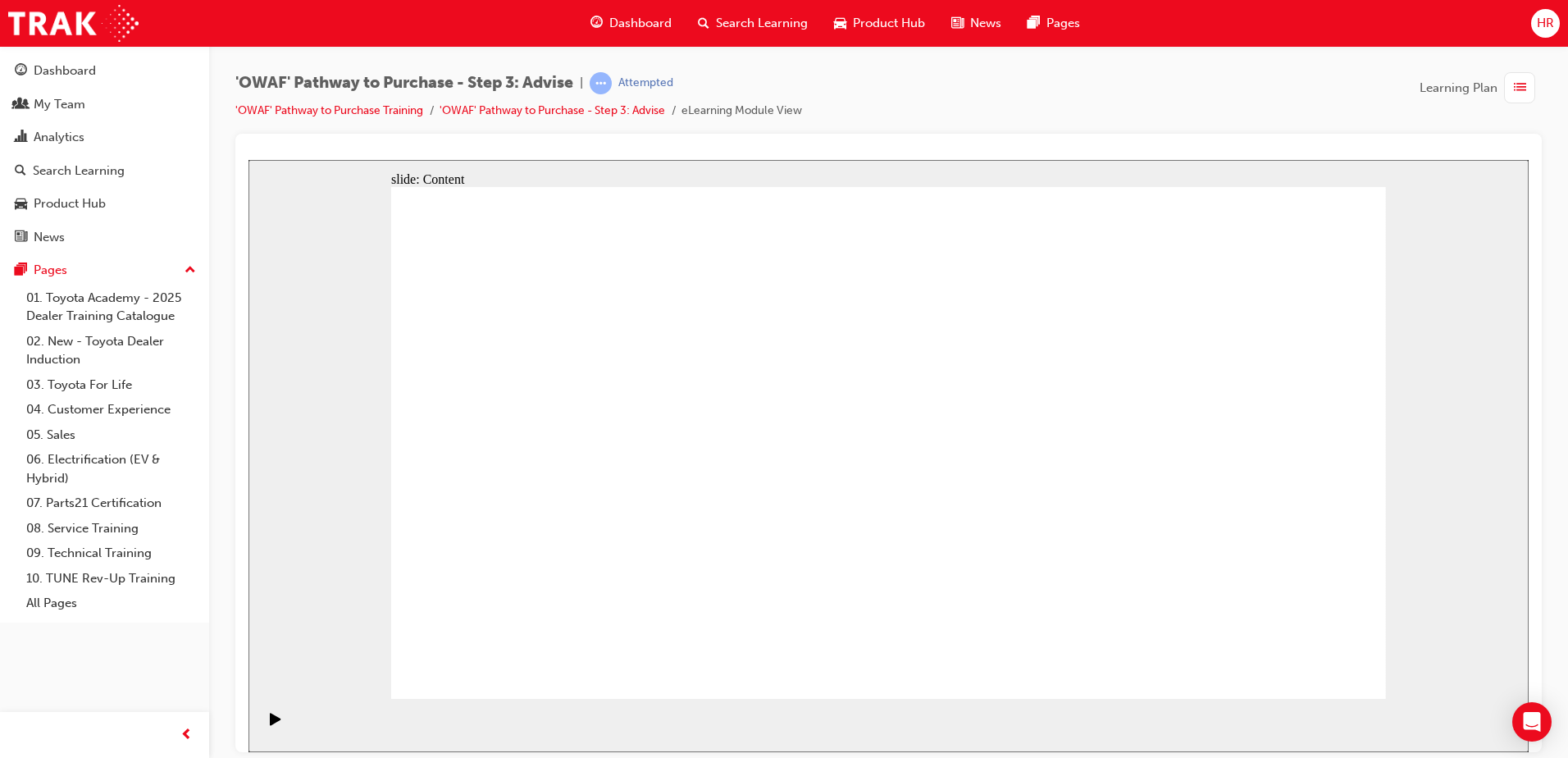
drag, startPoint x: 1039, startPoint y: 522, endPoint x: 1029, endPoint y: 520, distance: 10.2
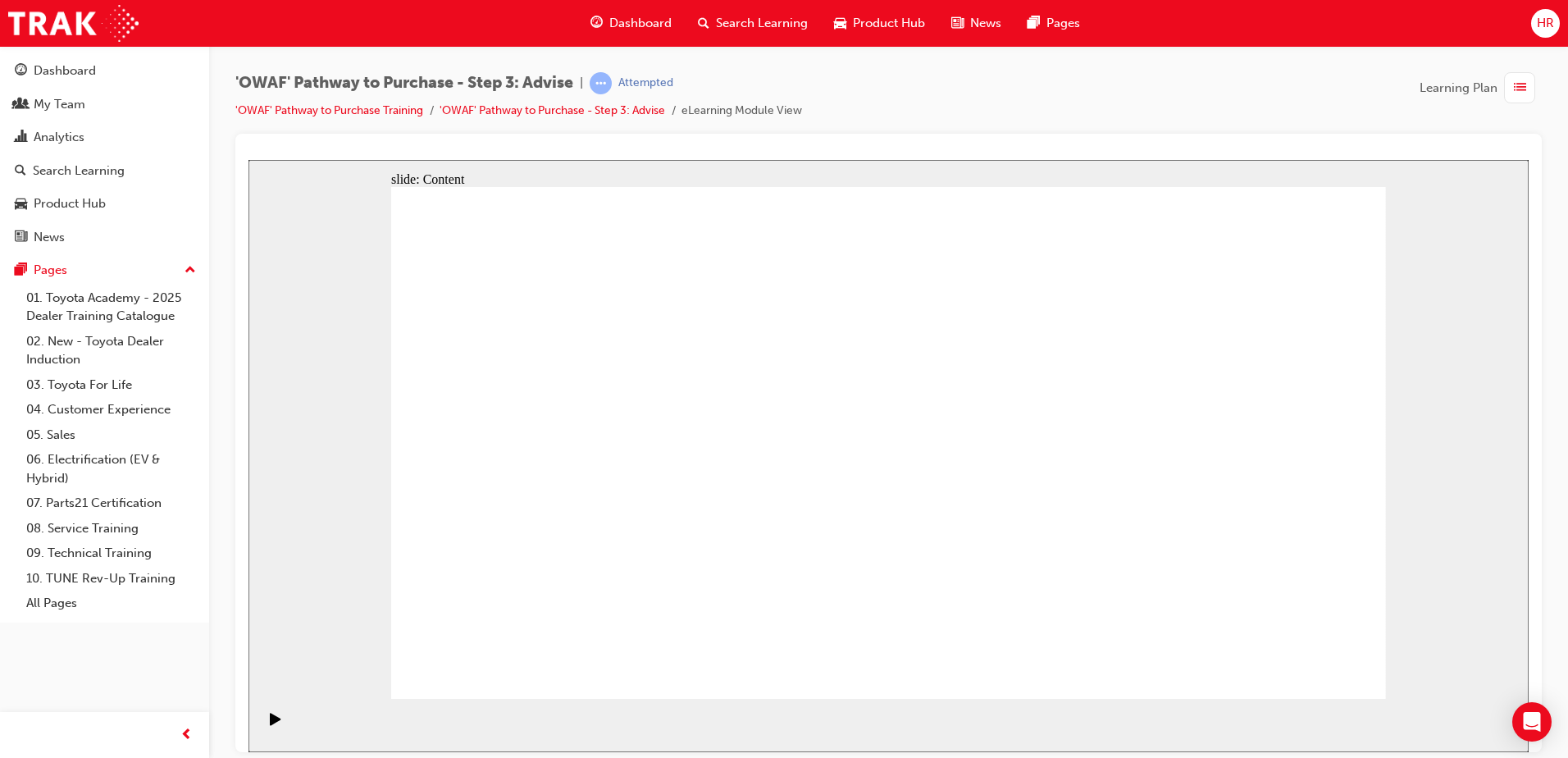
drag, startPoint x: 702, startPoint y: 511, endPoint x: 721, endPoint y: 526, distance: 24.2
drag, startPoint x: 266, startPoint y: 539, endPoint x: 893, endPoint y: 481, distance: 629.7
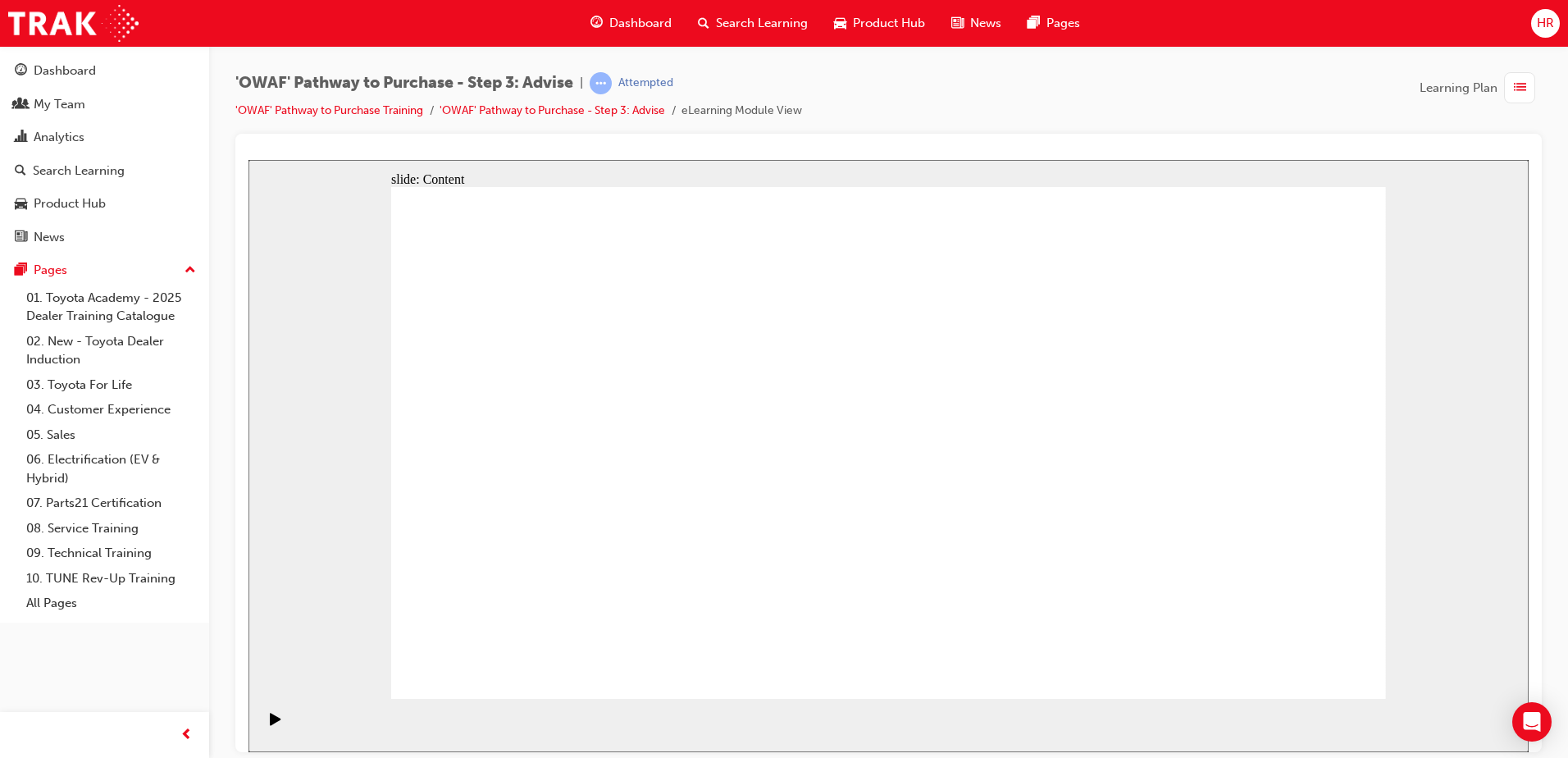
drag, startPoint x: 1006, startPoint y: 524, endPoint x: 1029, endPoint y: 524, distance: 23.0
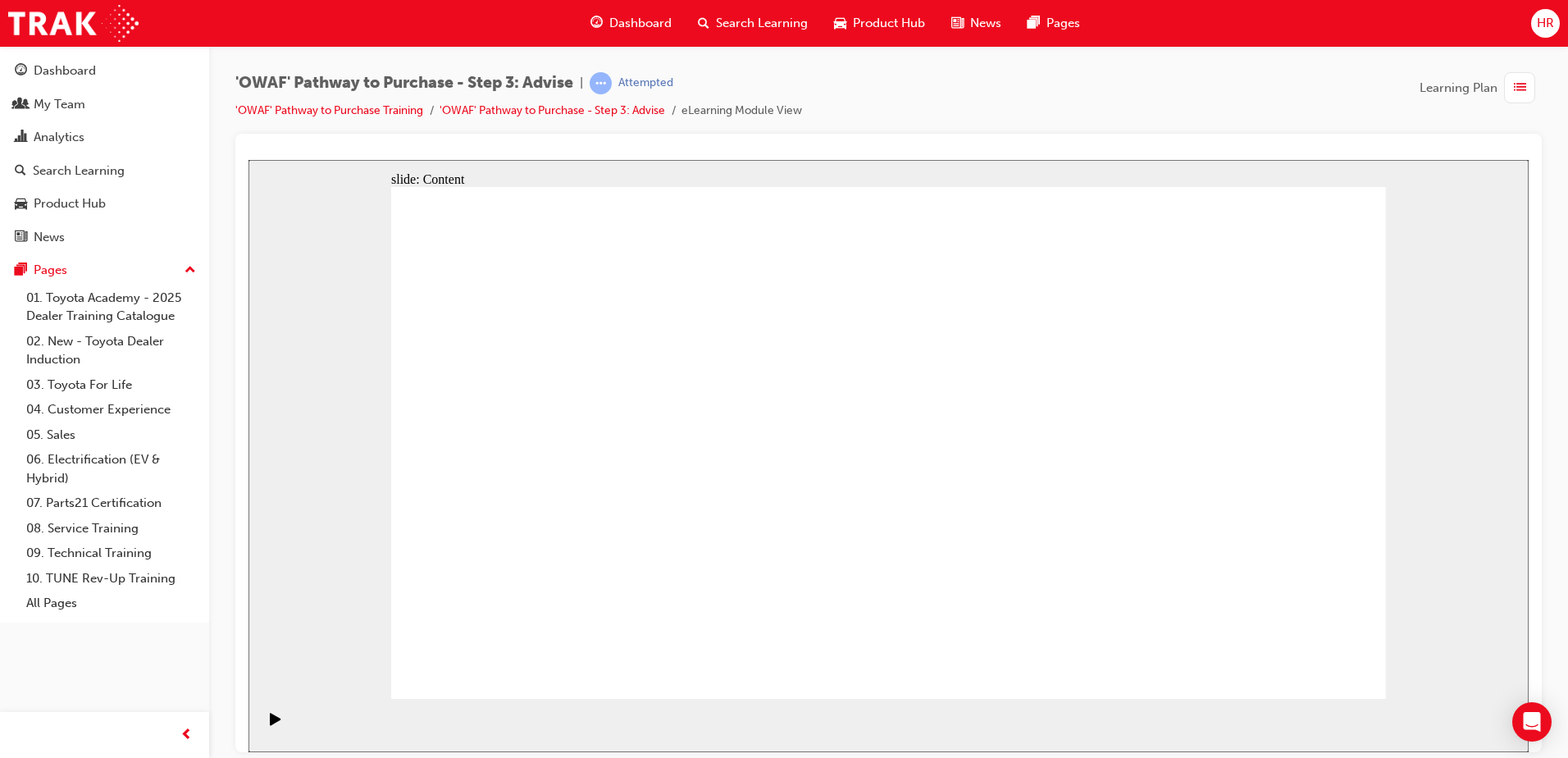
drag, startPoint x: 1220, startPoint y: 212, endPoint x: 1186, endPoint y: 244, distance: 46.7
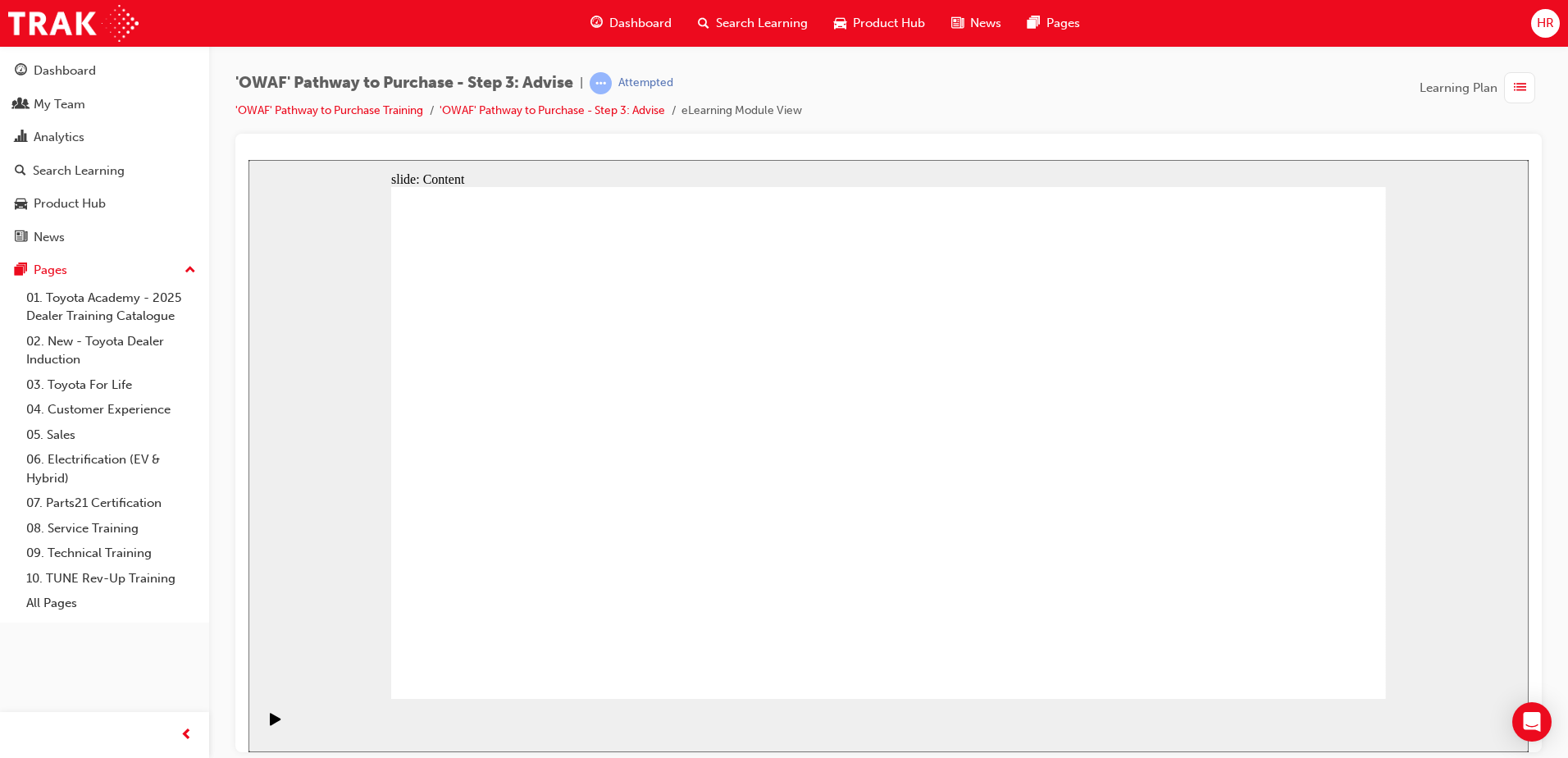
drag, startPoint x: 1137, startPoint y: 605, endPoint x: 1127, endPoint y: 599, distance: 11.7
drag, startPoint x: 595, startPoint y: 614, endPoint x: 589, endPoint y: 537, distance: 77.2
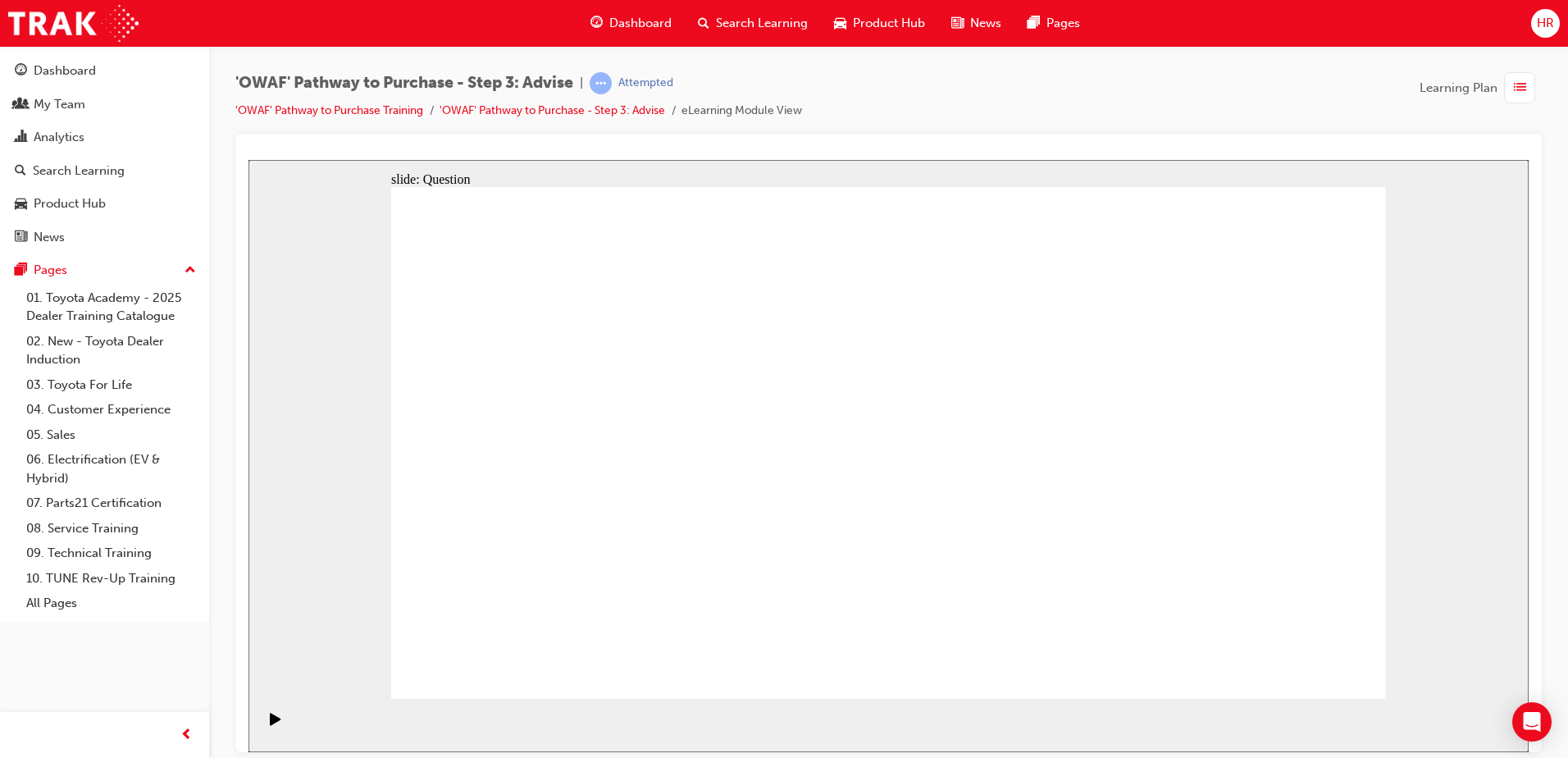
drag, startPoint x: 896, startPoint y: 595, endPoint x: 649, endPoint y: 409, distance: 309.2
drag, startPoint x: 1077, startPoint y: 572, endPoint x: 639, endPoint y: 468, distance: 450.2
drag, startPoint x: 759, startPoint y: 604, endPoint x: 867, endPoint y: 406, distance: 225.5
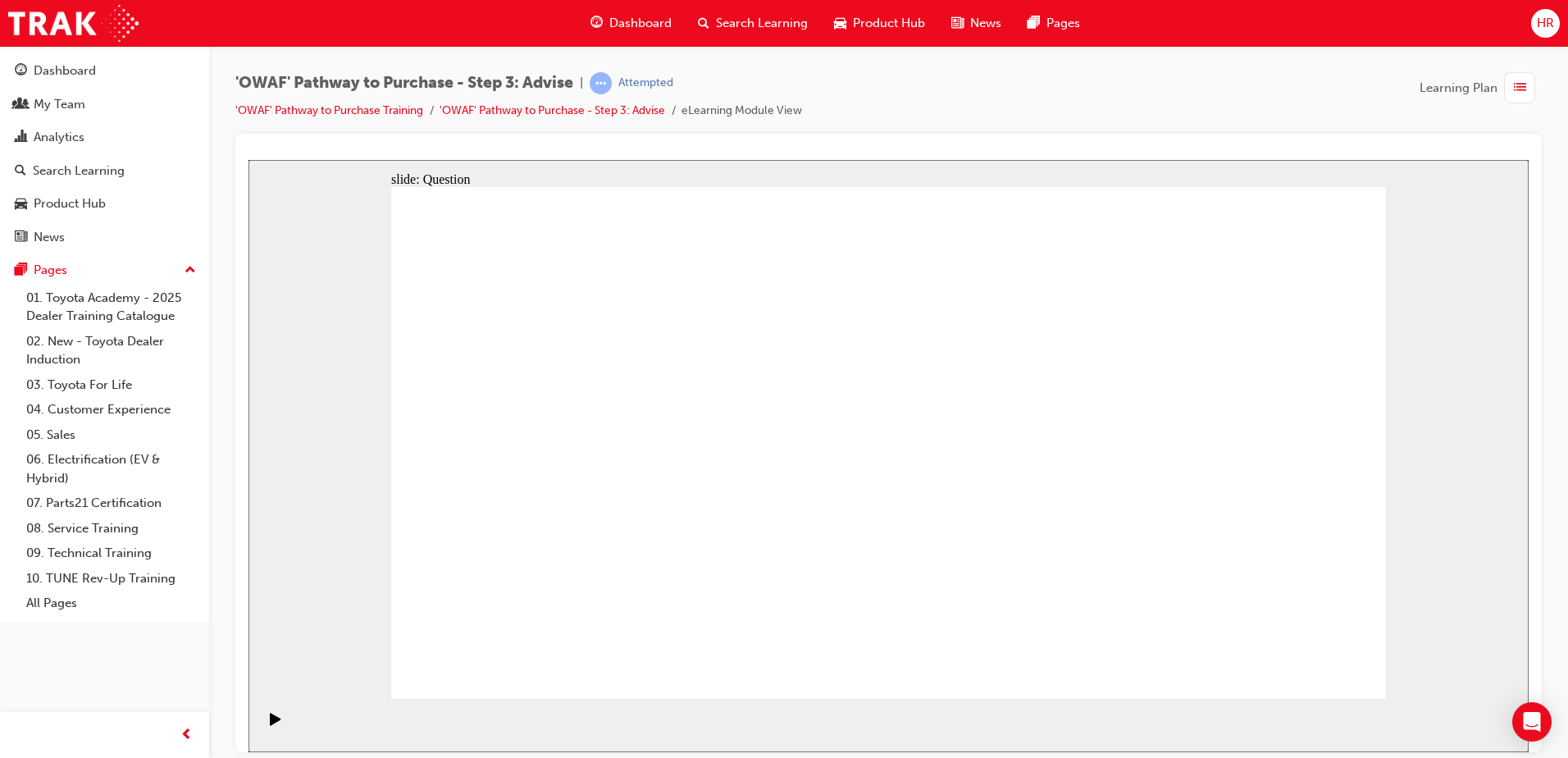
drag, startPoint x: 900, startPoint y: 603, endPoint x: 611, endPoint y: 456, distance: 324.2
drag, startPoint x: 741, startPoint y: 550, endPoint x: 1058, endPoint y: 445, distance: 333.9
drag, startPoint x: 1072, startPoint y: 441, endPoint x: 671, endPoint y: 520, distance: 408.7
drag, startPoint x: 732, startPoint y: 650, endPoint x: 1062, endPoint y: 448, distance: 386.9
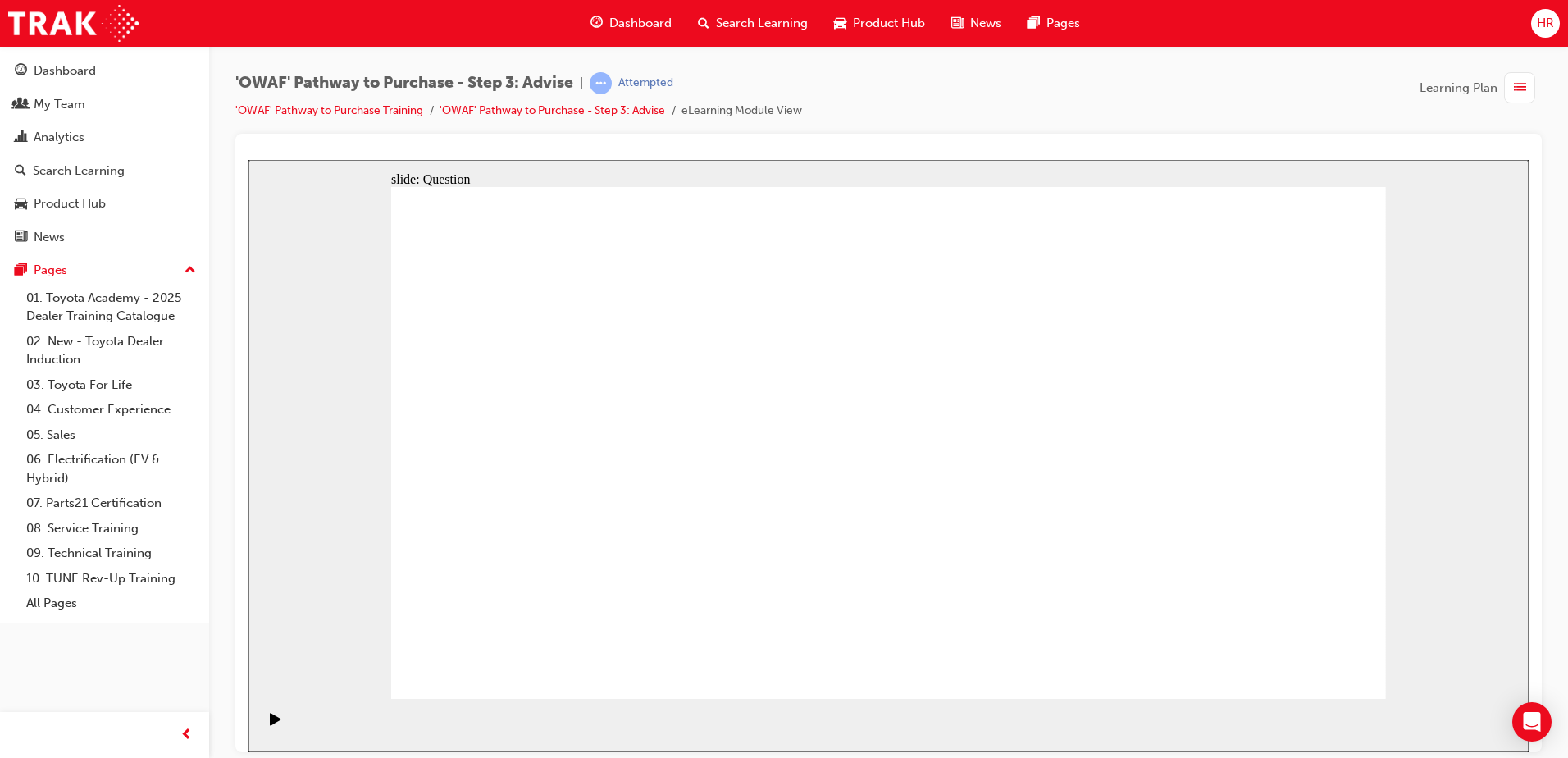
drag, startPoint x: 981, startPoint y: 497, endPoint x: 852, endPoint y: 606, distance: 168.9
drag, startPoint x: 1073, startPoint y: 646, endPoint x: 1088, endPoint y: 678, distance: 35.3
drag, startPoint x: 1092, startPoint y: 548, endPoint x: 1073, endPoint y: 430, distance: 119.5
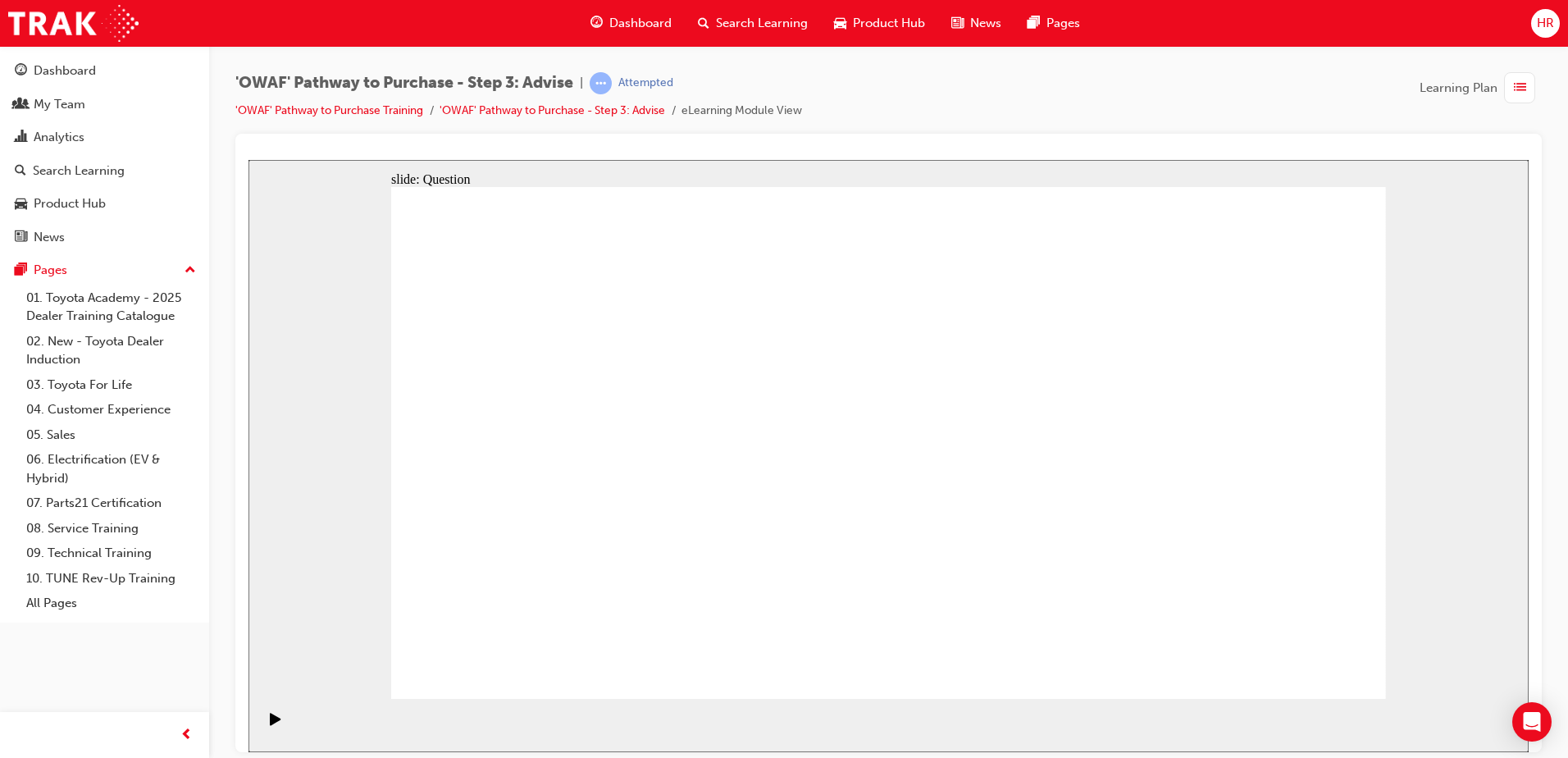
drag, startPoint x: 1213, startPoint y: 530, endPoint x: 933, endPoint y: 517, distance: 280.3
drag, startPoint x: 1213, startPoint y: 548, endPoint x: 593, endPoint y: 517, distance: 620.8
drag, startPoint x: 1254, startPoint y: 538, endPoint x: 980, endPoint y: 514, distance: 275.0
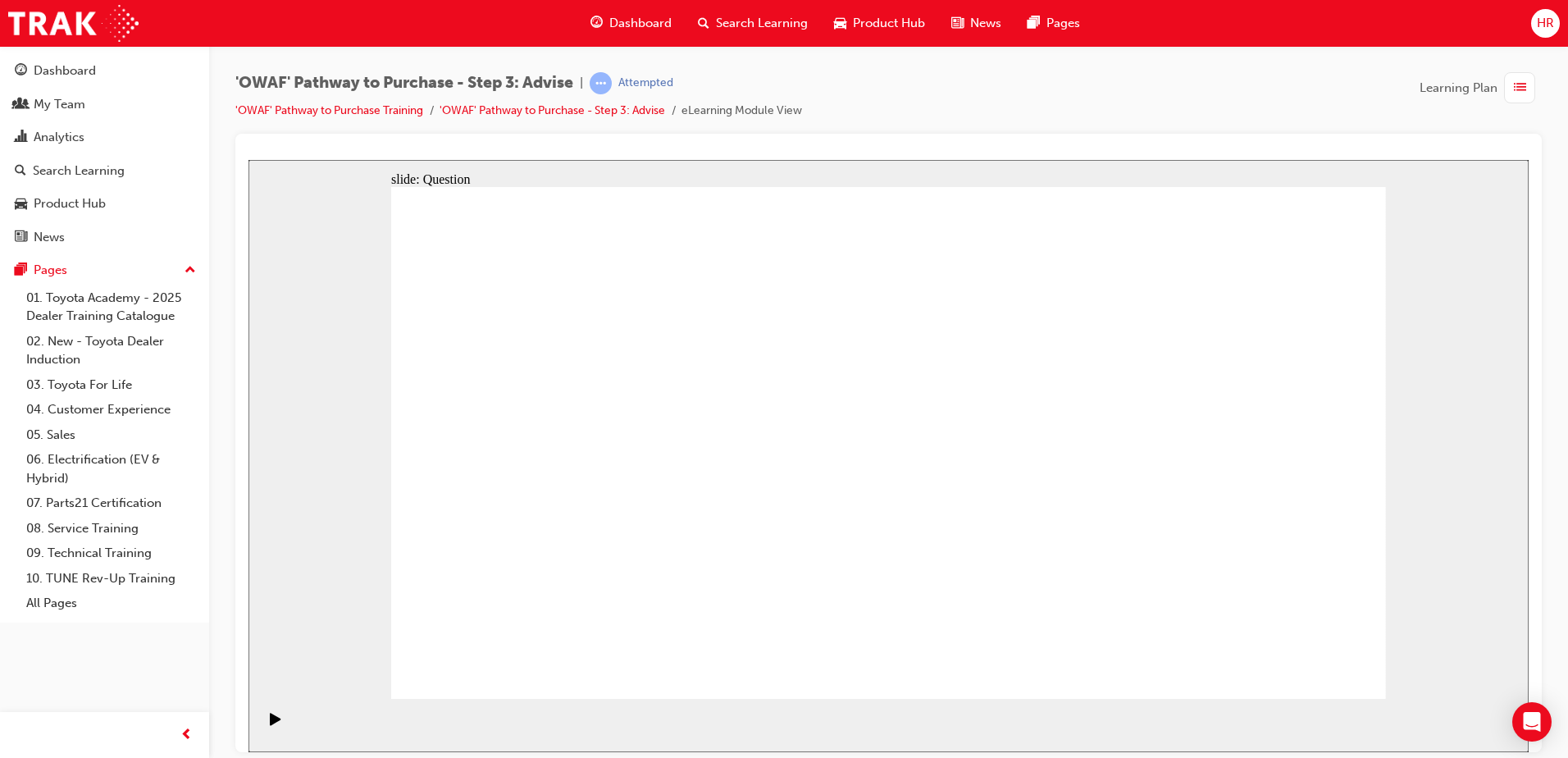
drag, startPoint x: 1239, startPoint y: 546, endPoint x: 945, endPoint y: 537, distance: 294.1
drag, startPoint x: 1240, startPoint y: 543, endPoint x: 956, endPoint y: 531, distance: 284.3
drag, startPoint x: 1260, startPoint y: 552, endPoint x: 628, endPoint y: 507, distance: 633.6
drag, startPoint x: 1253, startPoint y: 528, endPoint x: 619, endPoint y: 498, distance: 634.7
drag, startPoint x: 1233, startPoint y: 526, endPoint x: 610, endPoint y: 483, distance: 624.5
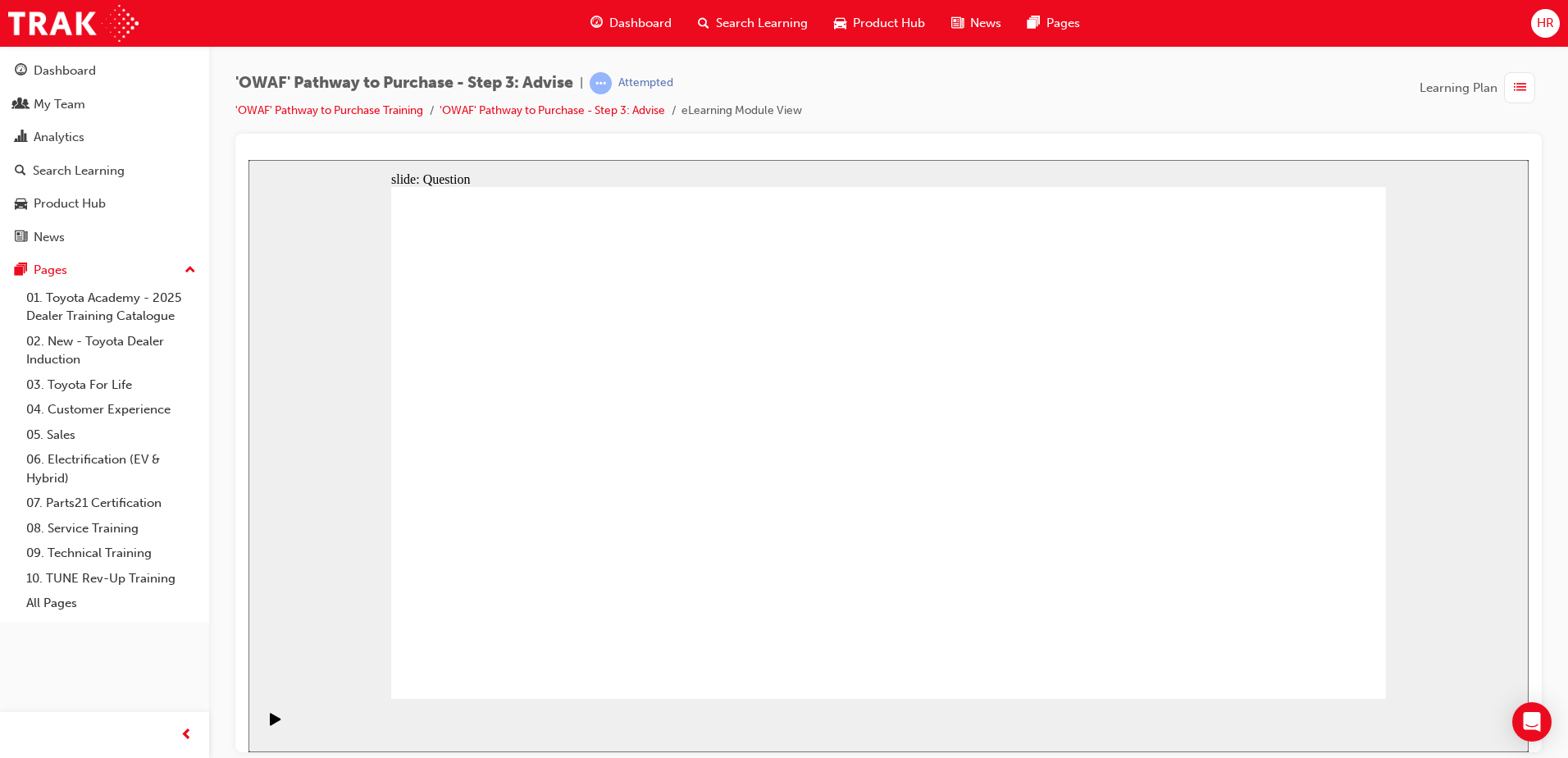
drag, startPoint x: 1266, startPoint y: 650, endPoint x: 1286, endPoint y: 659, distance: 21.9
drag, startPoint x: 566, startPoint y: 392, endPoint x: 1049, endPoint y: 443, distance: 485.7
drag, startPoint x: 593, startPoint y: 469, endPoint x: 1090, endPoint y: 479, distance: 497.1
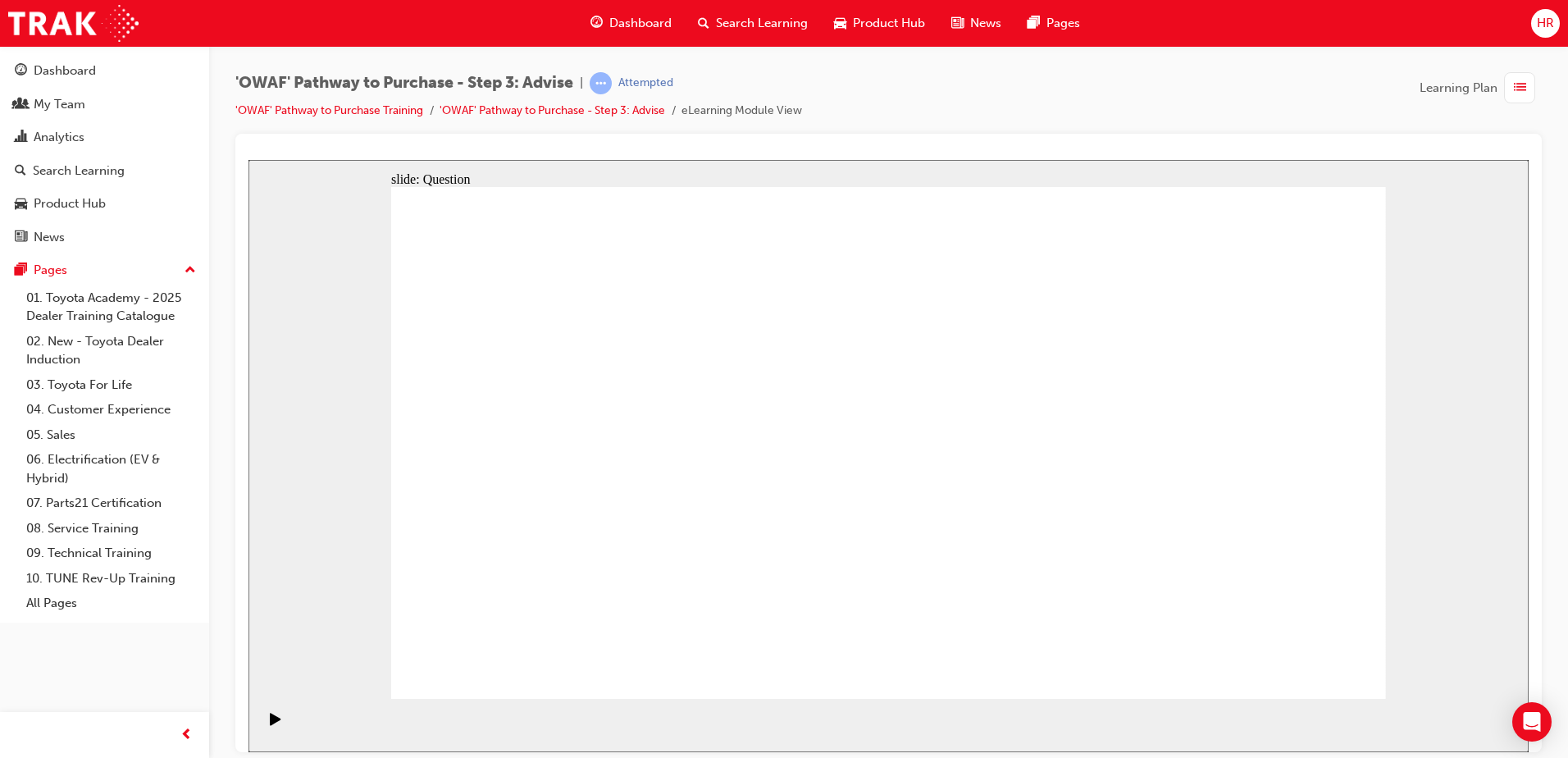
drag, startPoint x: 616, startPoint y: 532, endPoint x: 1029, endPoint y: 491, distance: 415.0
drag, startPoint x: 713, startPoint y: 541, endPoint x: 1133, endPoint y: 511, distance: 421.1
drag, startPoint x: 668, startPoint y: 445, endPoint x: 1010, endPoint y: 467, distance: 342.7
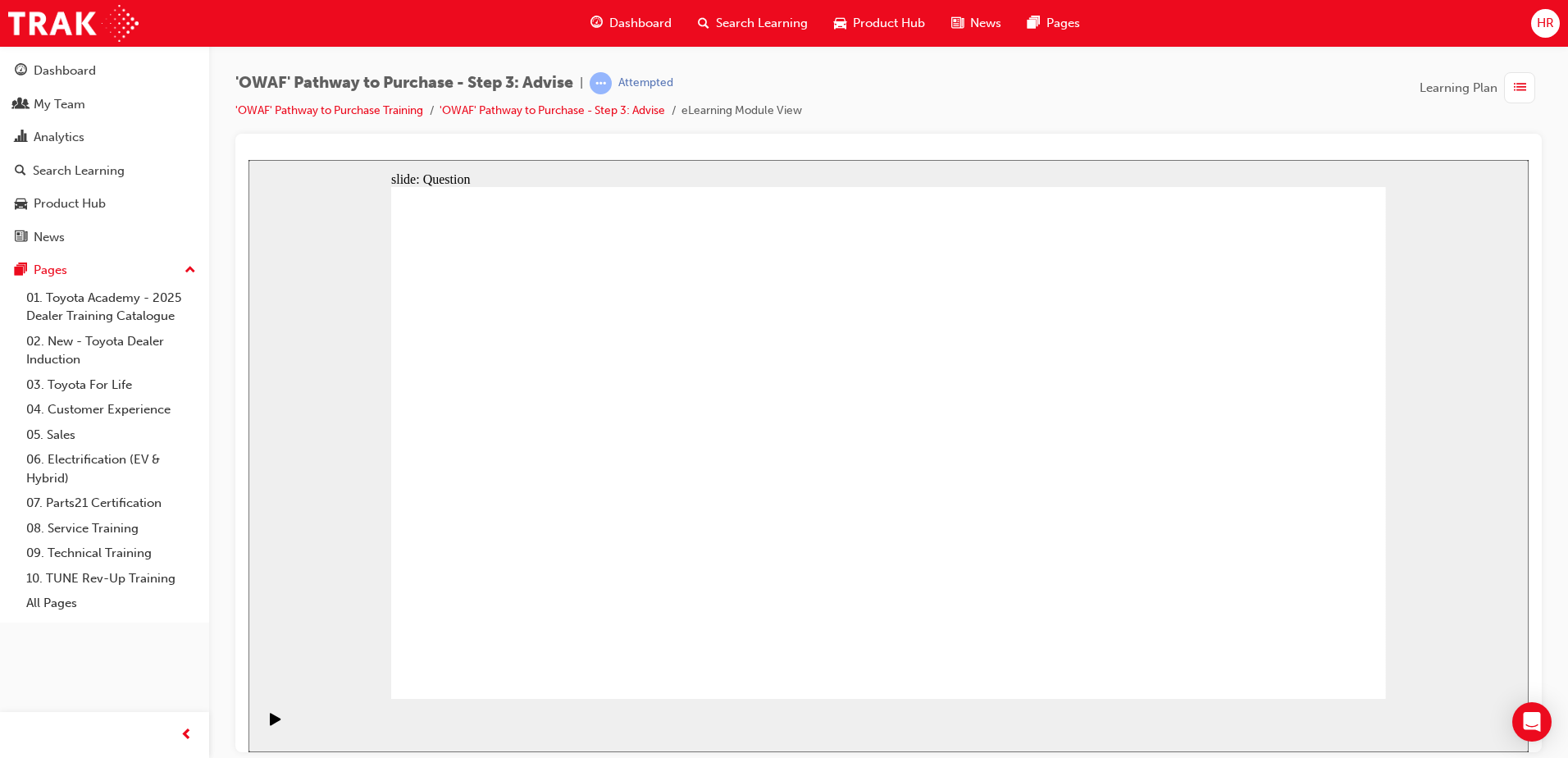
drag, startPoint x: 511, startPoint y: 469, endPoint x: 506, endPoint y: 495, distance: 26.5
drag, startPoint x: 1277, startPoint y: 400, endPoint x: 773, endPoint y: 597, distance: 541.1
drag, startPoint x: 799, startPoint y: 398, endPoint x: 778, endPoint y: 401, distance: 21.2
drag, startPoint x: 610, startPoint y: 394, endPoint x: 902, endPoint y: 592, distance: 352.8
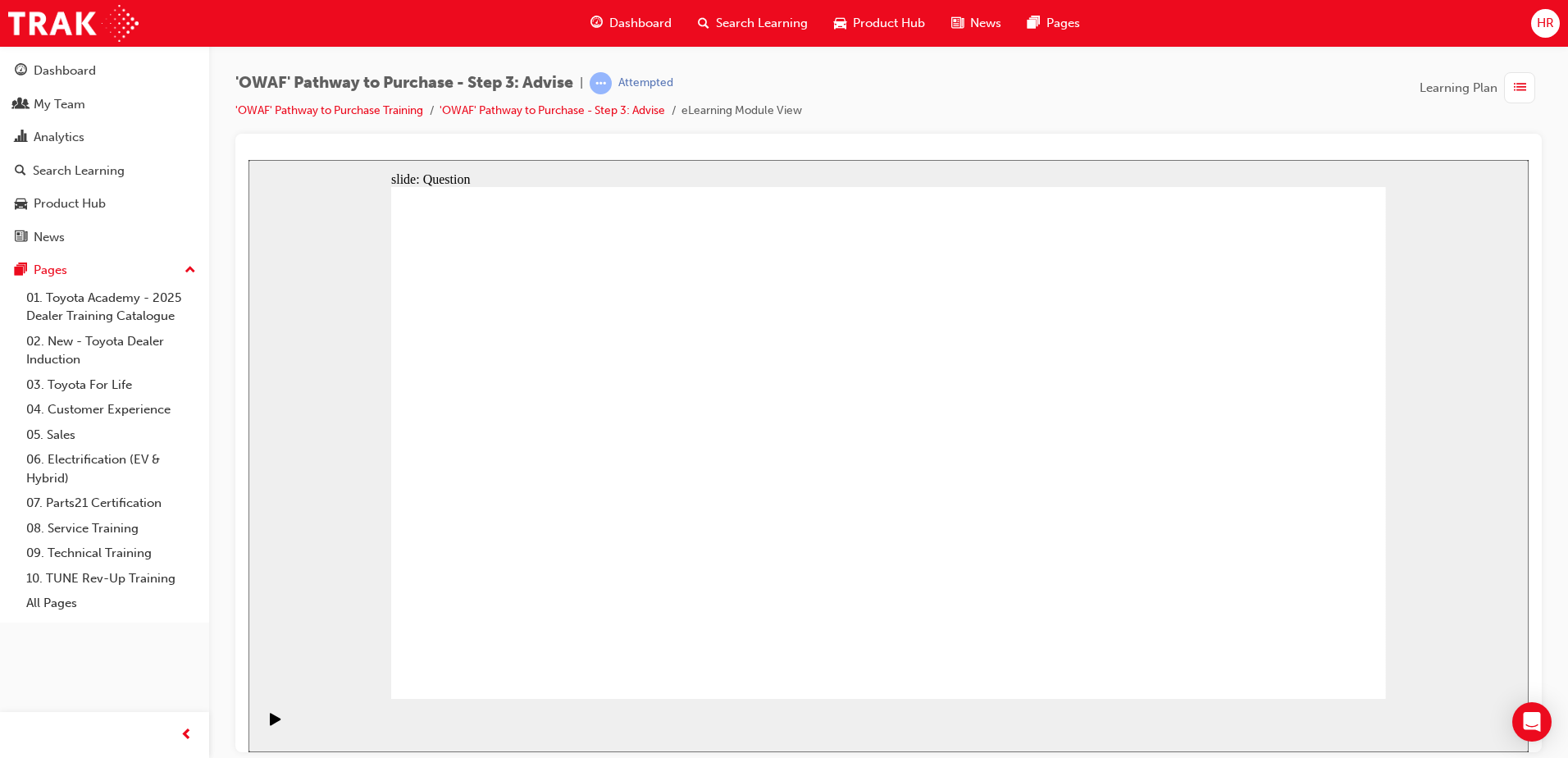
drag, startPoint x: 891, startPoint y: 405, endPoint x: 488, endPoint y: 597, distance: 446.4
drag, startPoint x: 515, startPoint y: 400, endPoint x: 1114, endPoint y: 609, distance: 634.4
drag, startPoint x: 1003, startPoint y: 405, endPoint x: 581, endPoint y: 621, distance: 474.1
drag, startPoint x: 694, startPoint y: 406, endPoint x: 1303, endPoint y: 601, distance: 639.5
drag, startPoint x: 1104, startPoint y: 400, endPoint x: 1202, endPoint y: 588, distance: 212.0
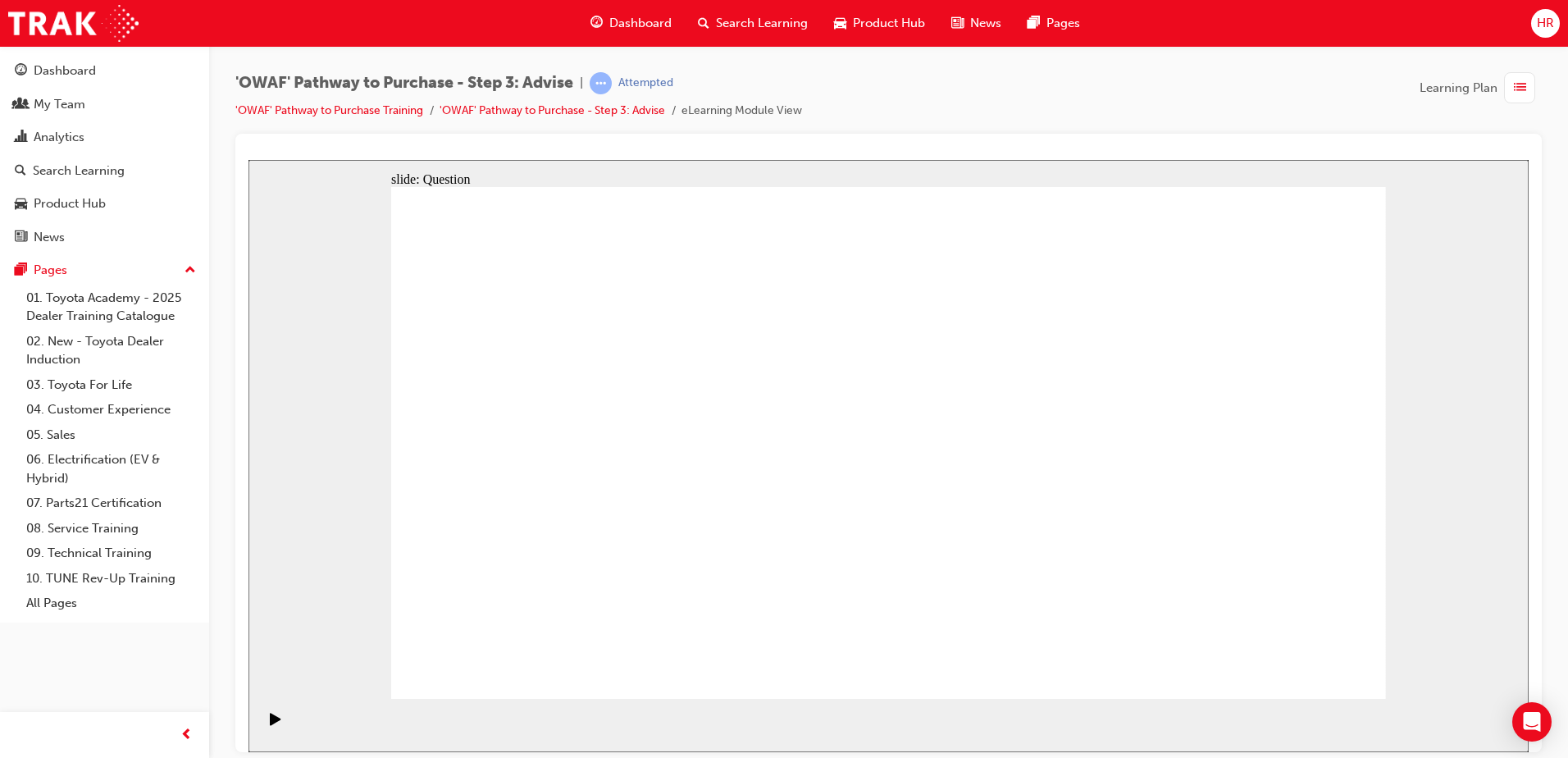
drag, startPoint x: 1295, startPoint y: 603, endPoint x: 704, endPoint y: 601, distance: 591.0
drag, startPoint x: 700, startPoint y: 591, endPoint x: 1315, endPoint y: 597, distance: 615.0
drag, startPoint x: 1162, startPoint y: 408, endPoint x: 1003, endPoint y: 581, distance: 235.0
drag, startPoint x: 1178, startPoint y: 603, endPoint x: 694, endPoint y: 601, distance: 484.0
drag, startPoint x: 801, startPoint y: 403, endPoint x: 1152, endPoint y: 560, distance: 384.5
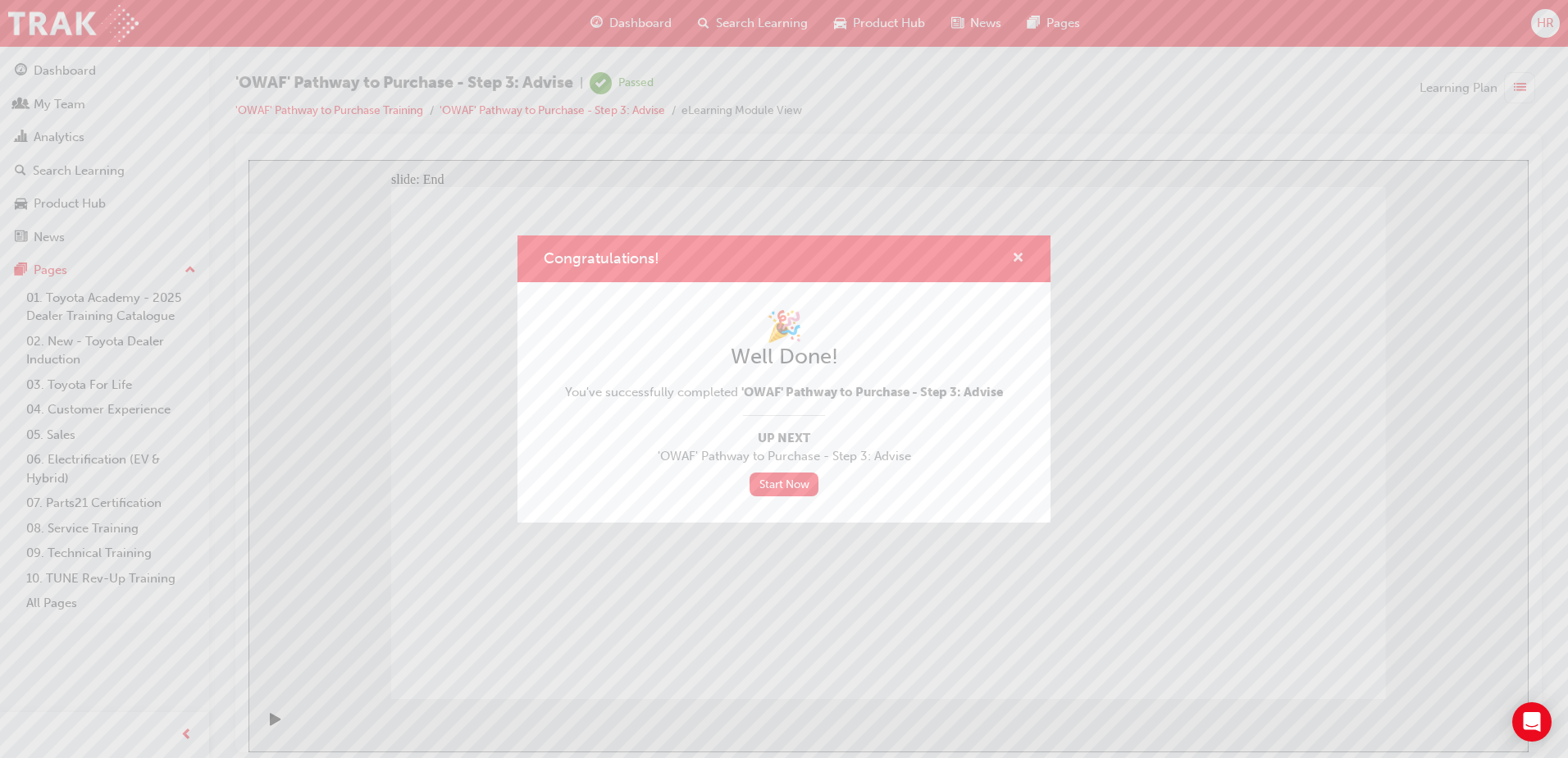
click at [1020, 256] on span "cross-icon" at bounding box center [1018, 259] width 12 height 15
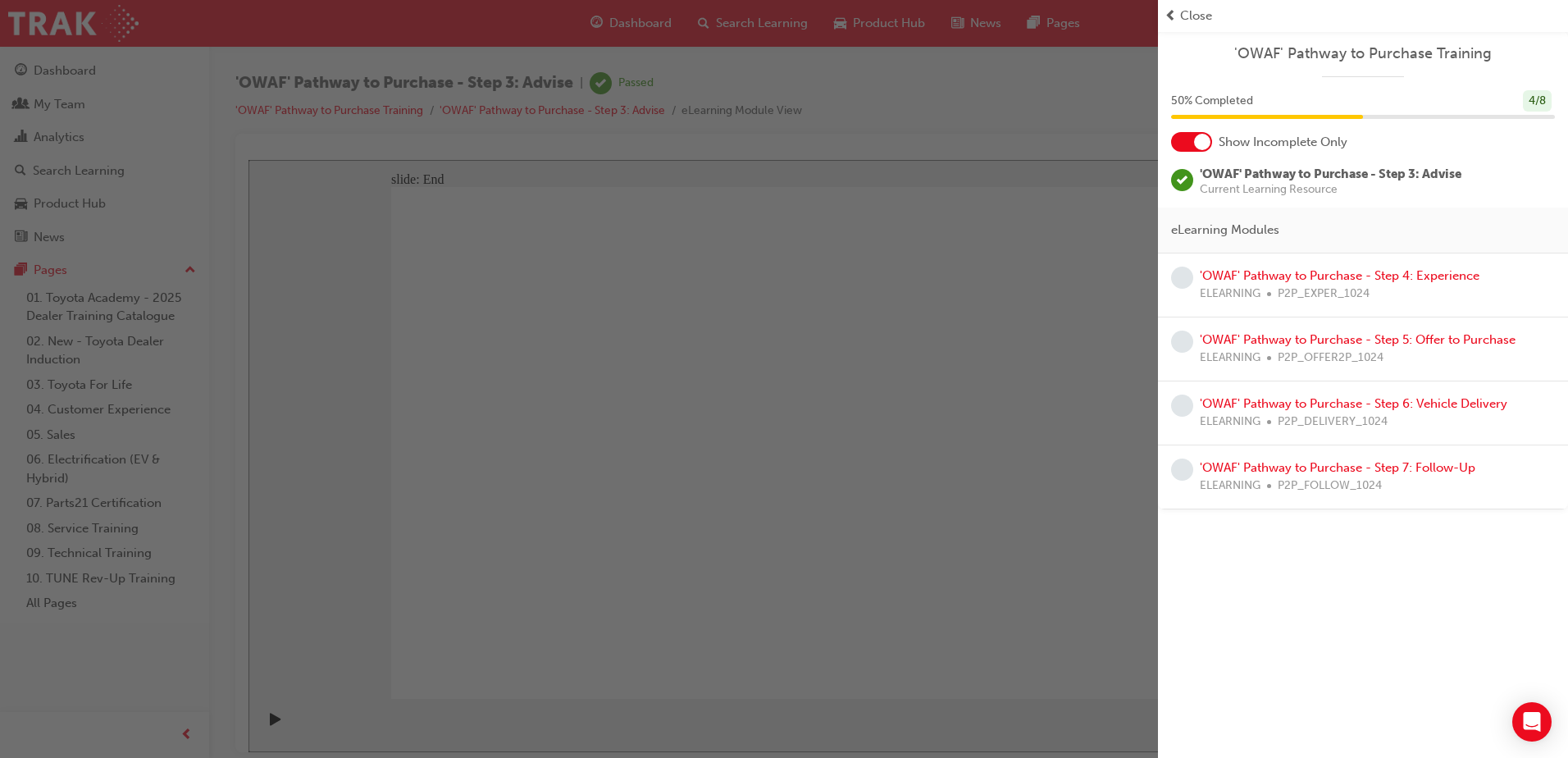
click at [370, 353] on div "button" at bounding box center [579, 379] width 1158 height 758
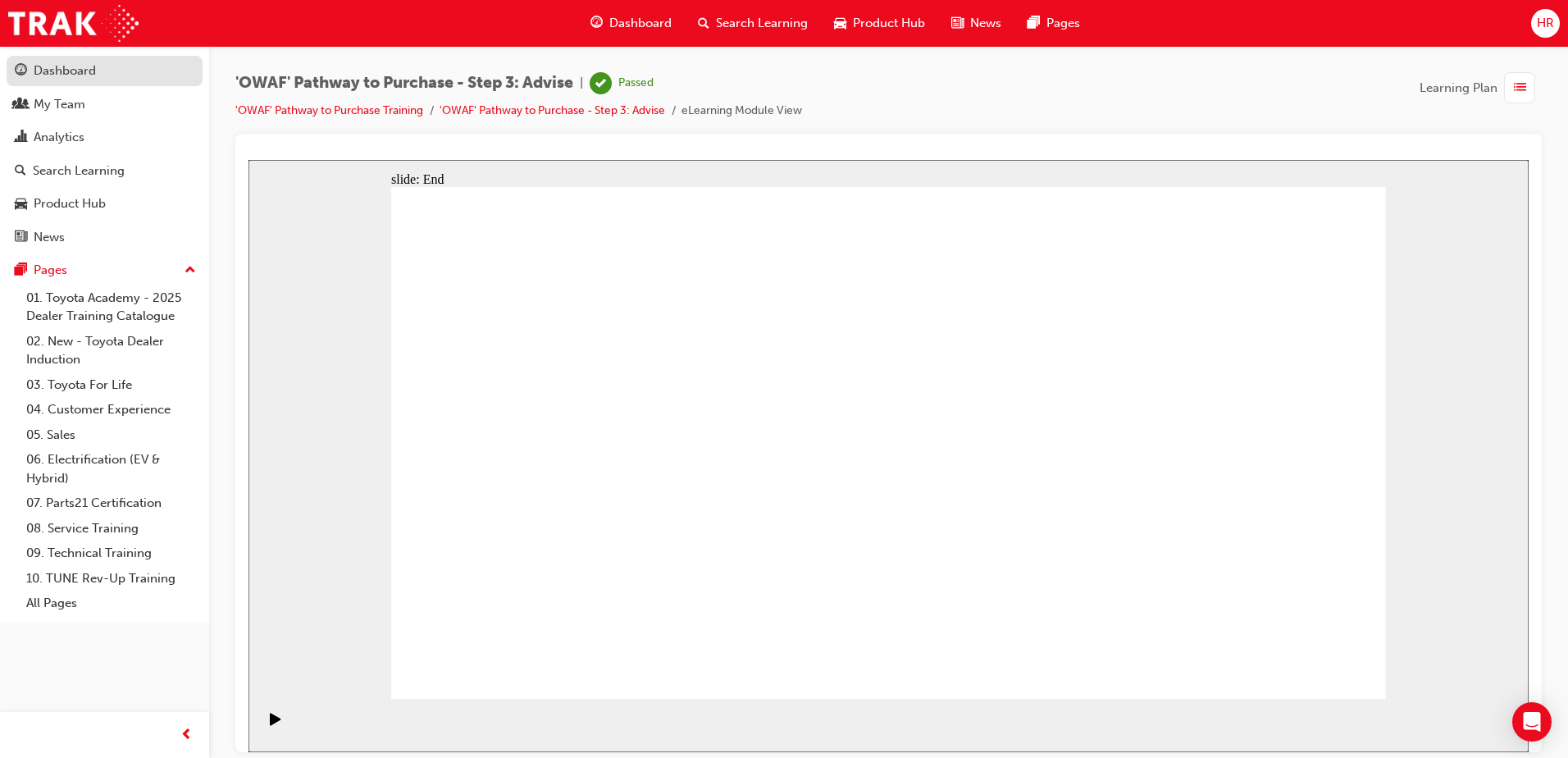
click at [64, 80] on div "Dashboard" at bounding box center [64, 71] width 62 height 19
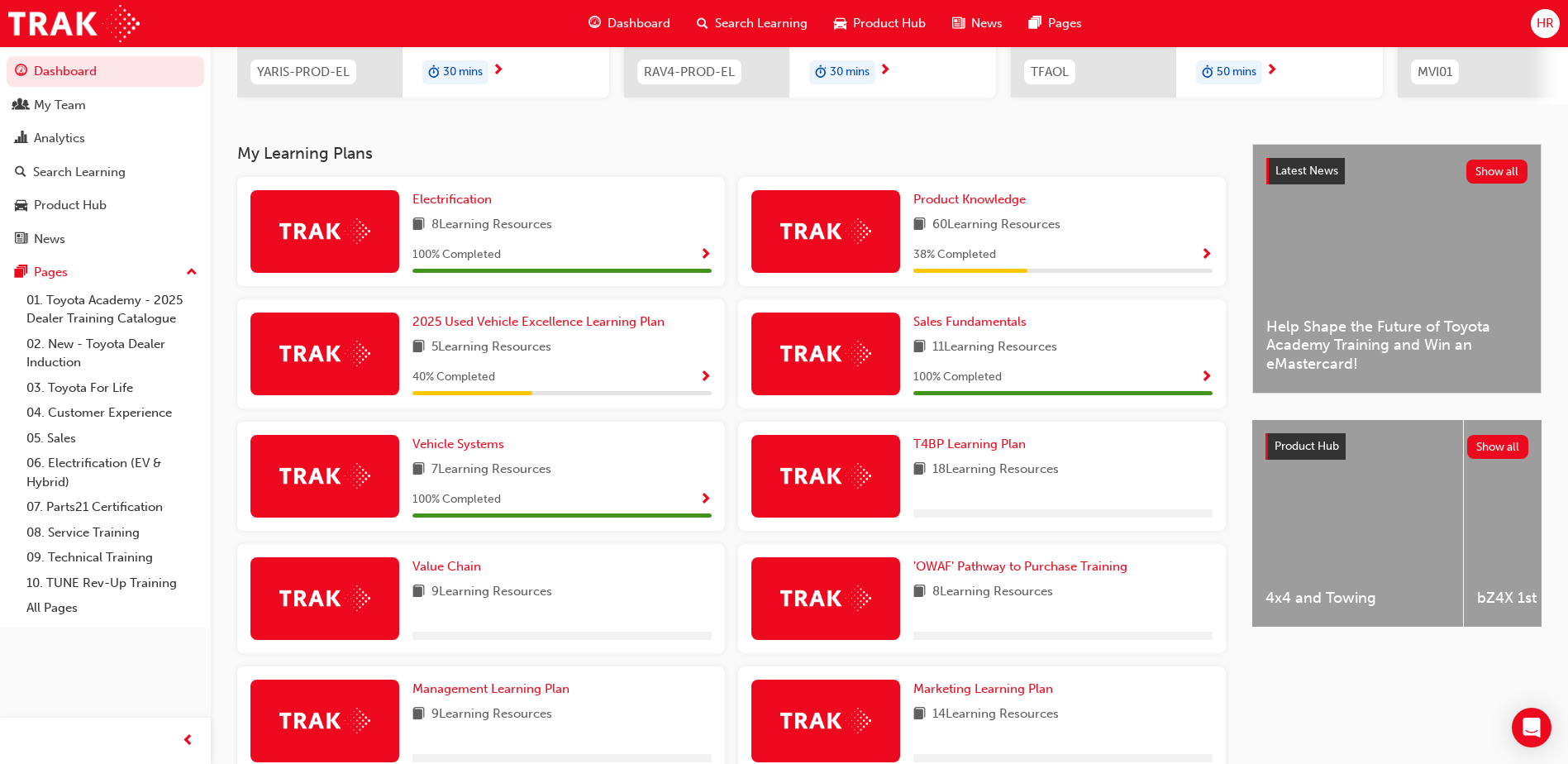
scroll to position [496, 0]
